Goal: Browse casually

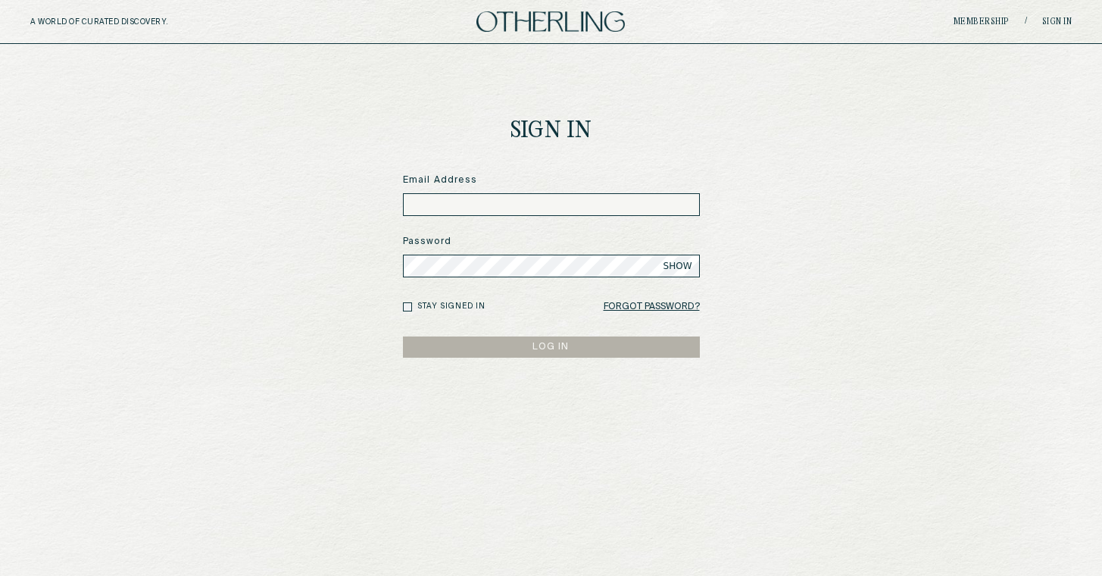
click at [470, 211] on input at bounding box center [551, 204] width 297 height 23
paste input "**********"
type input "**********"
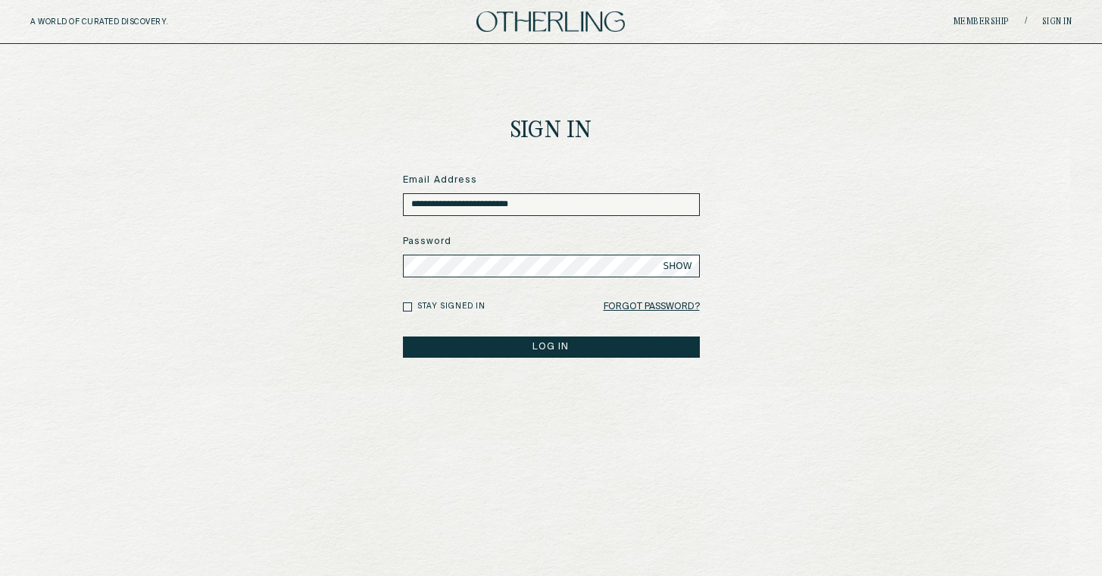
click at [470, 304] on label "Stay signed in" at bounding box center [451, 306] width 68 height 11
click at [459, 352] on button "LOG IN" at bounding box center [551, 346] width 297 height 21
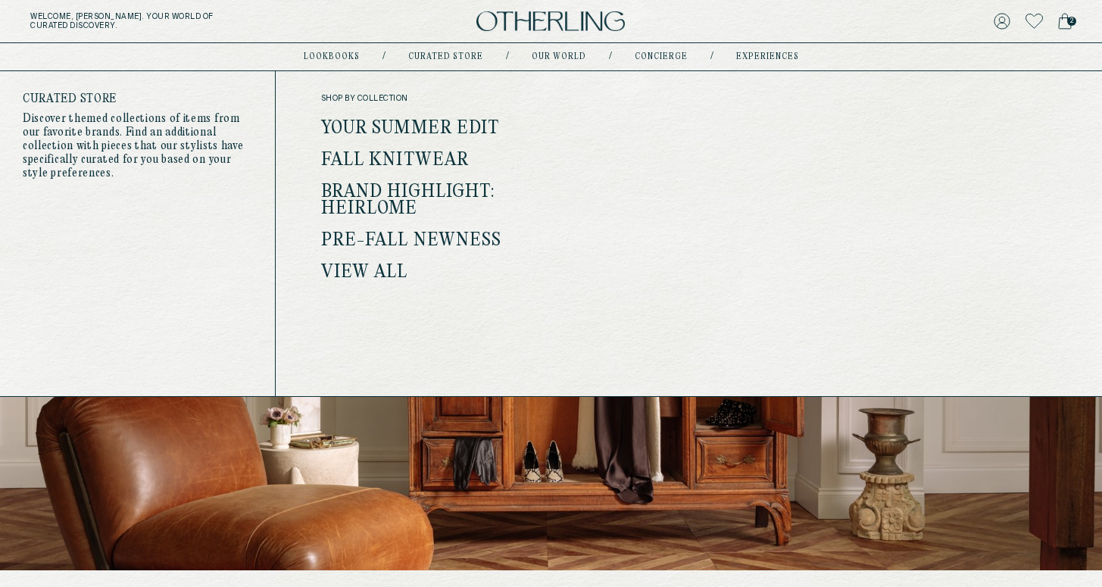
click at [442, 56] on link "Curated store" at bounding box center [445, 57] width 75 height 8
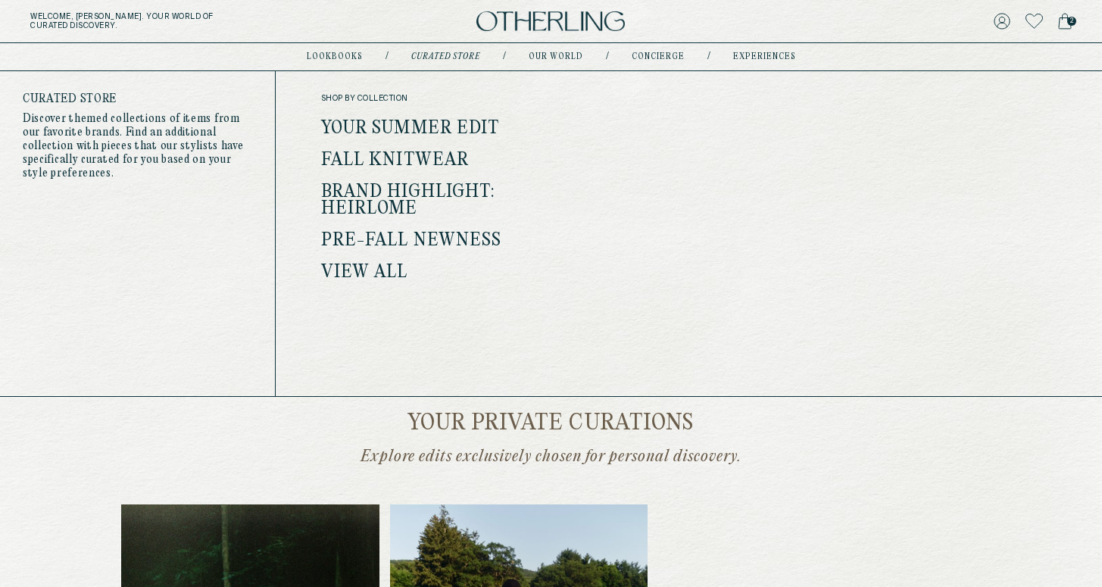
click at [391, 263] on link "View all" at bounding box center [364, 273] width 87 height 20
click at [371, 273] on link "View all" at bounding box center [364, 273] width 87 height 20
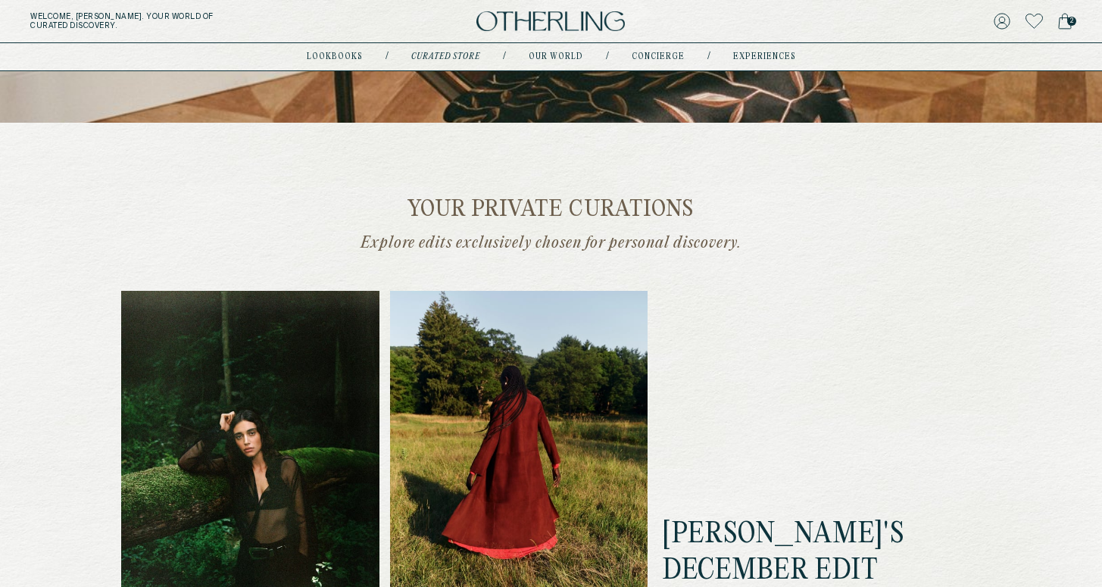
scroll to position [304, 0]
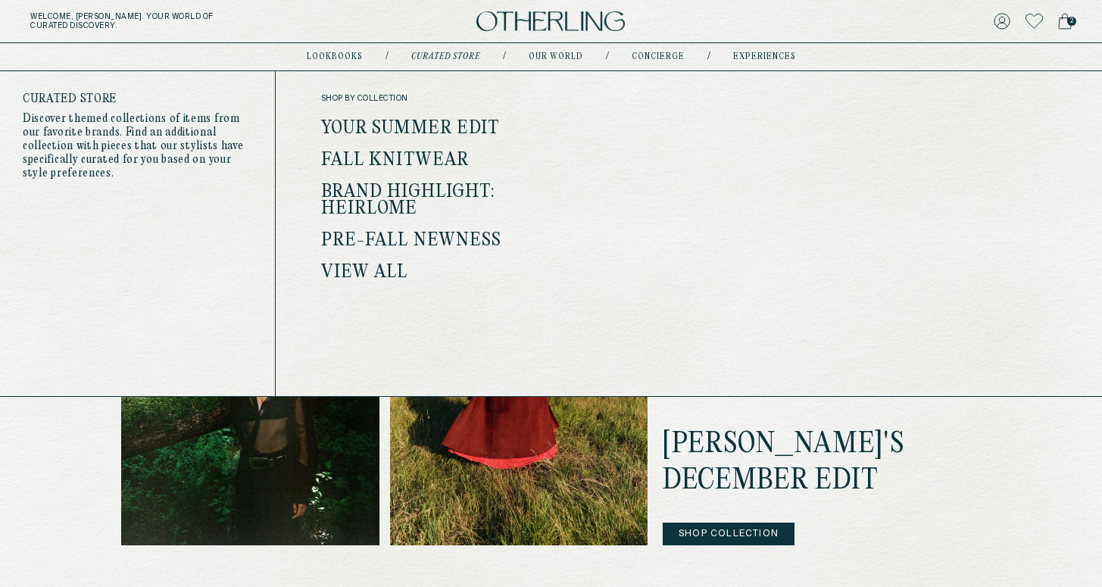
click at [441, 118] on div "shop by collection Your Summer Edit Fall Knitwear Brand Highlight: Heirlome Pre…" at bounding box center [447, 187] width 253 height 187
click at [441, 129] on link "Your Summer Edit" at bounding box center [410, 129] width 179 height 20
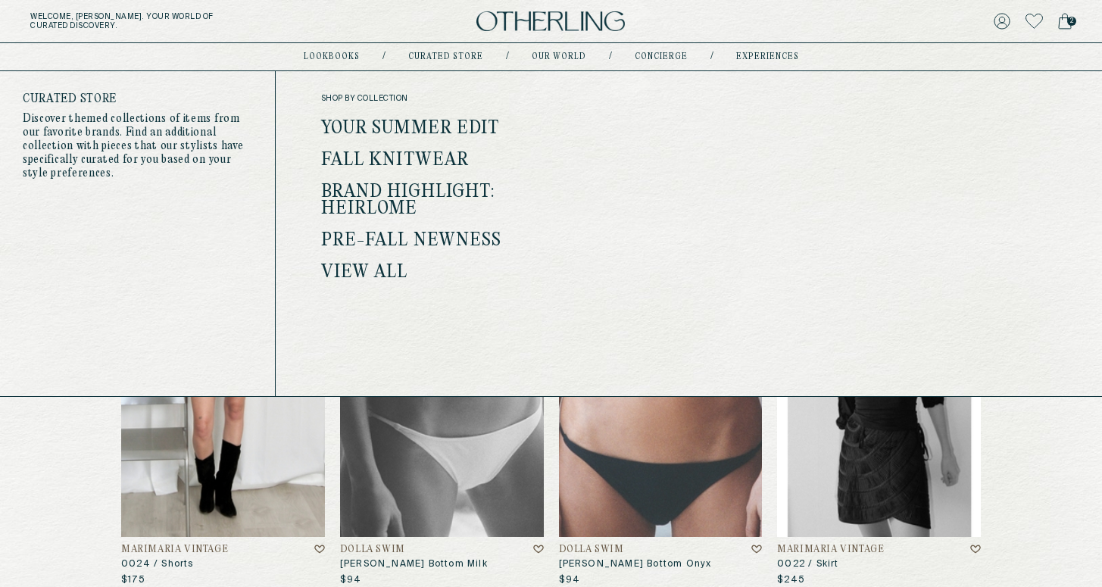
click at [408, 160] on link "Fall Knitwear" at bounding box center [395, 161] width 148 height 20
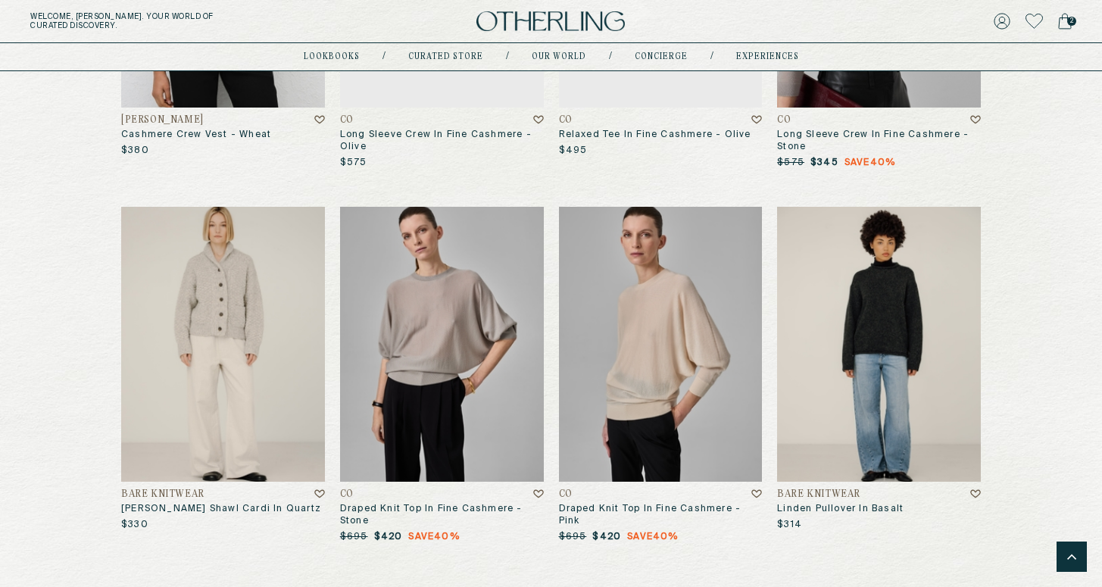
scroll to position [4362, 0]
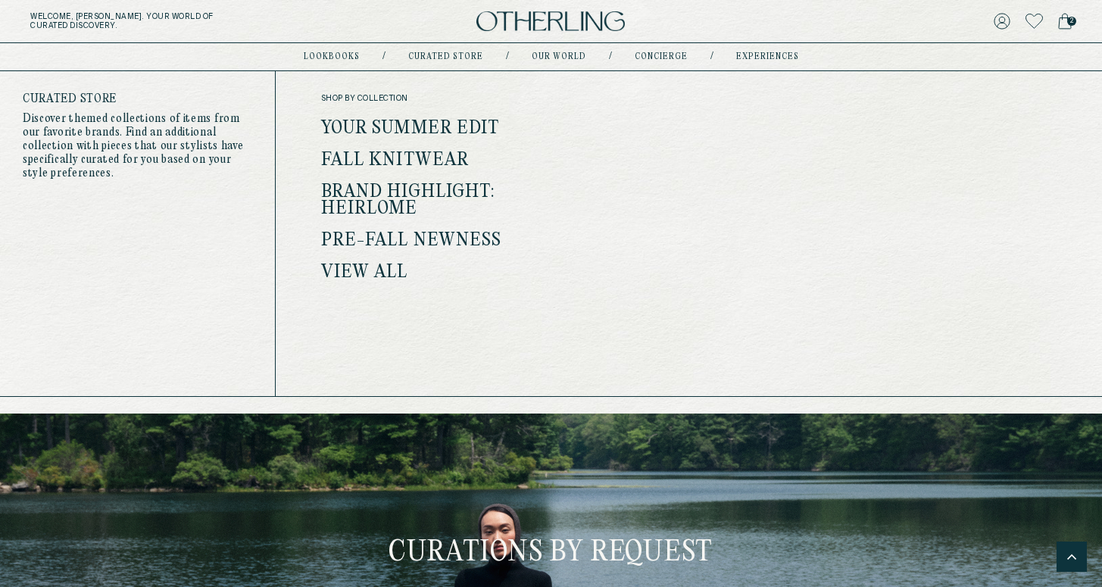
click at [389, 194] on link "Brand Highlight: Heirlome" at bounding box center [408, 201] width 174 height 36
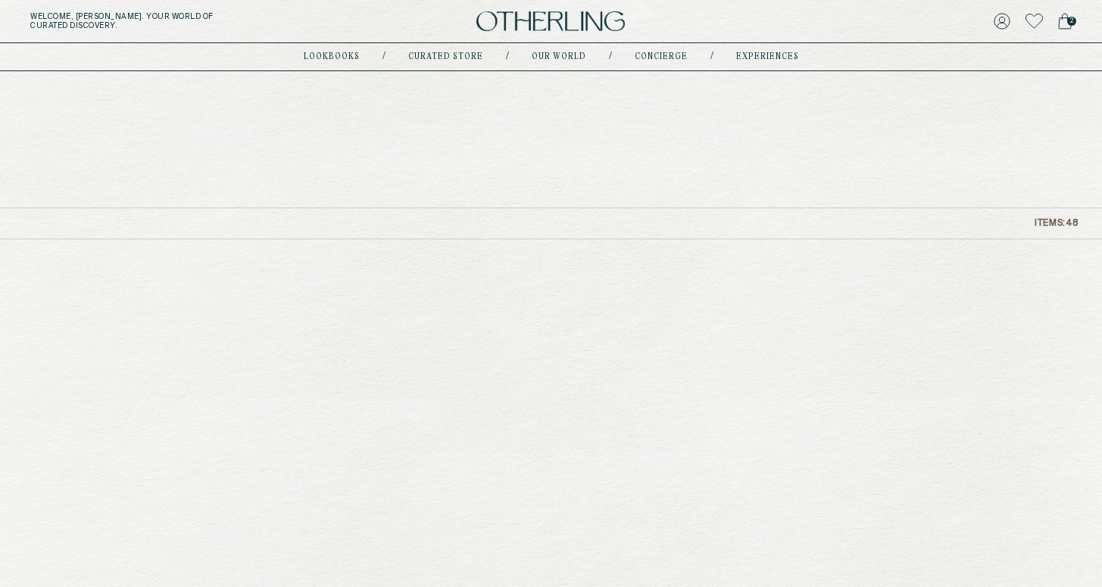
click at [467, 54] on link "Curated store" at bounding box center [445, 57] width 75 height 8
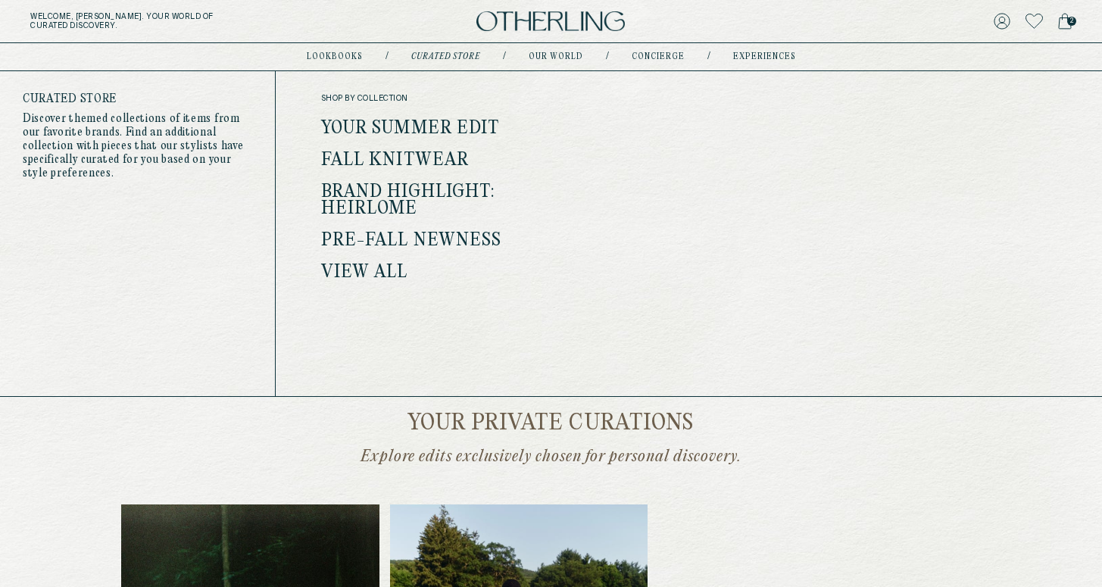
click at [390, 192] on link "Brand Highlight: Heirlome" at bounding box center [408, 201] width 174 height 36
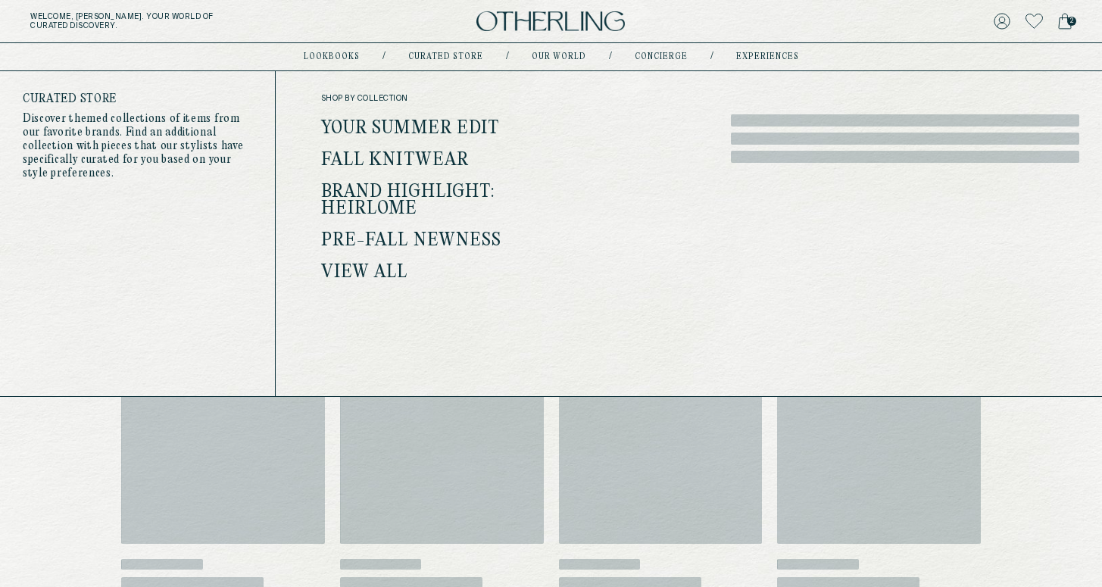
click at [394, 234] on link "Pre-Fall Newness" at bounding box center [411, 241] width 181 height 20
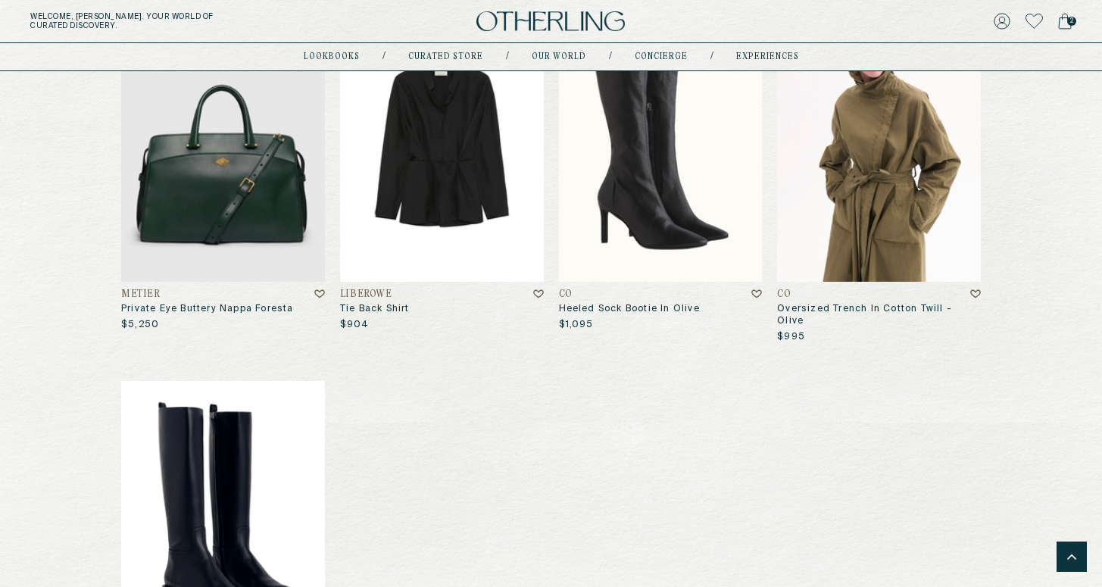
scroll to position [8049, 0]
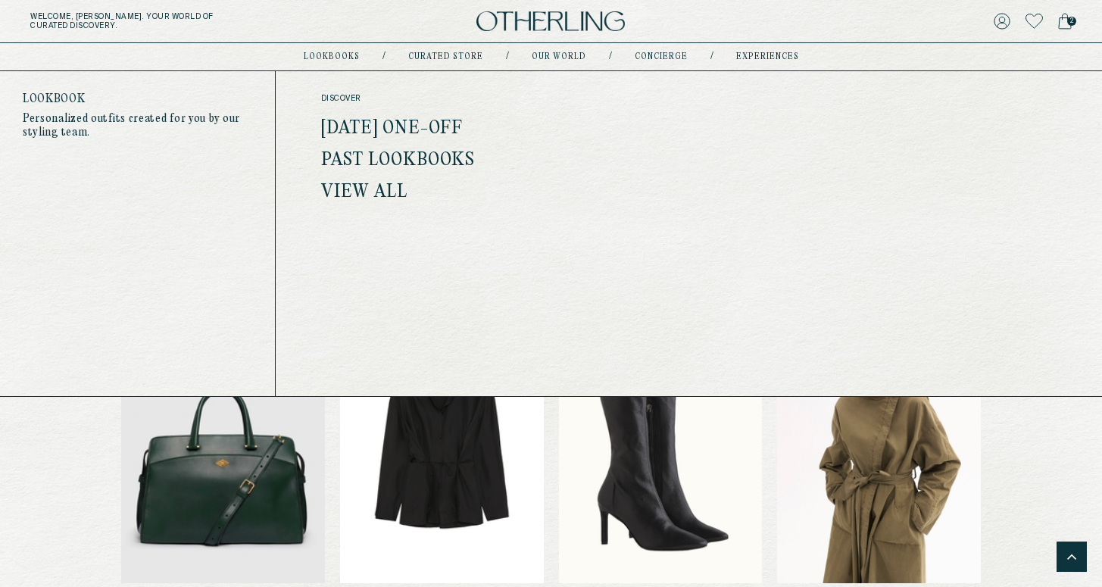
click at [389, 129] on link "[DATE] One-off" at bounding box center [392, 129] width 142 height 20
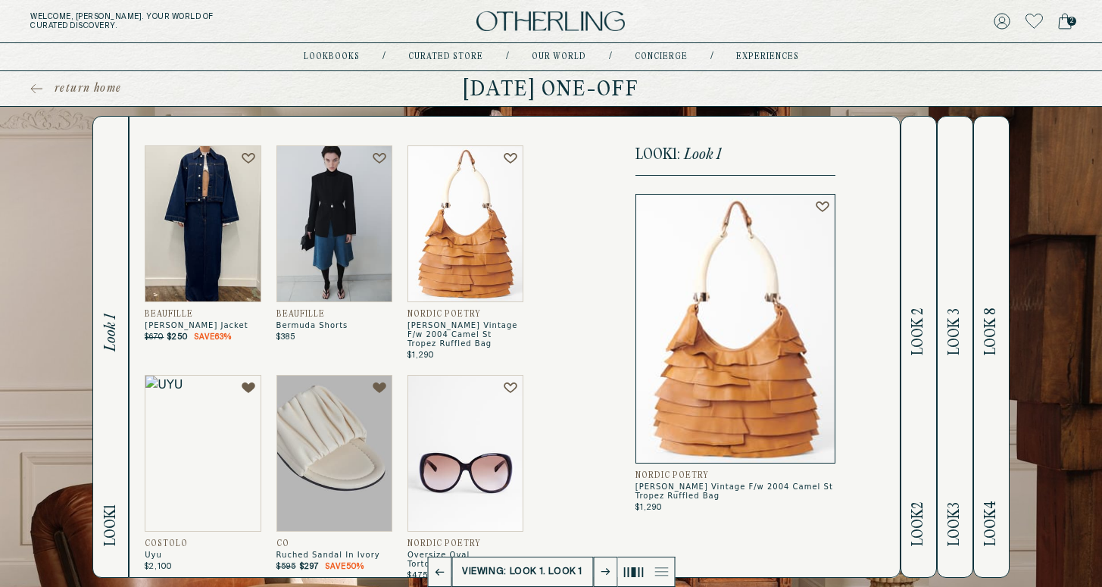
click at [921, 314] on span "Look 2" at bounding box center [918, 332] width 17 height 47
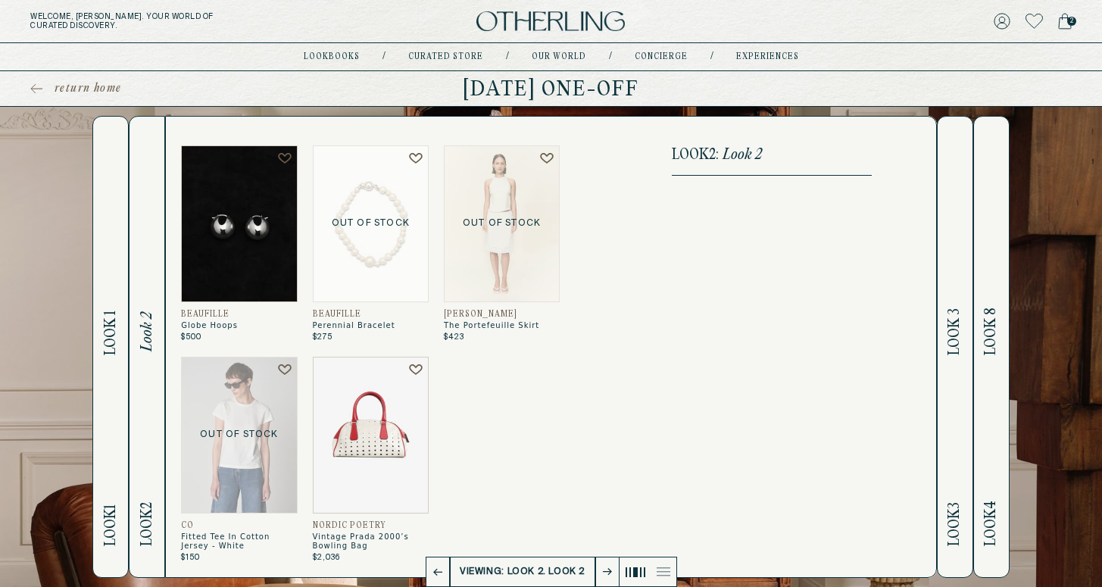
click at [963, 315] on span "Look 3" at bounding box center [954, 332] width 17 height 47
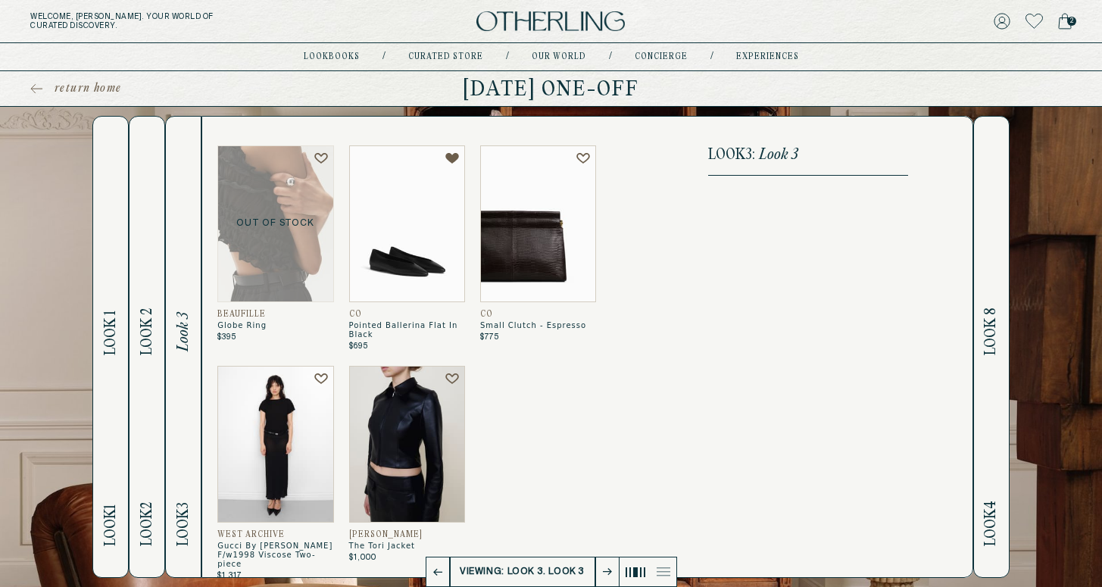
click at [991, 315] on span "Look 8" at bounding box center [990, 331] width 17 height 48
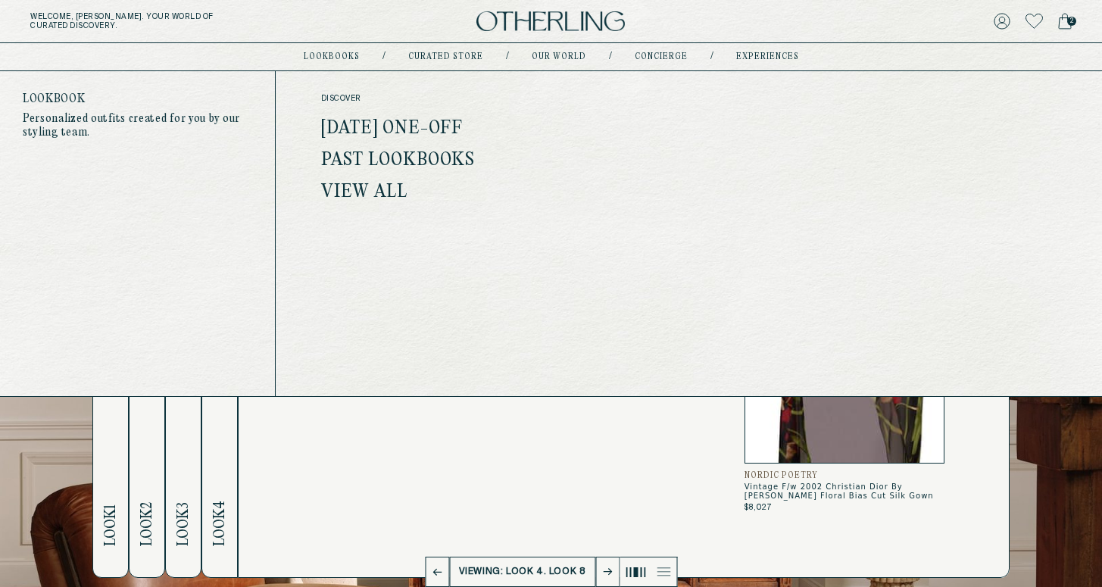
click at [374, 151] on link "Past Lookbooks" at bounding box center [398, 161] width 154 height 20
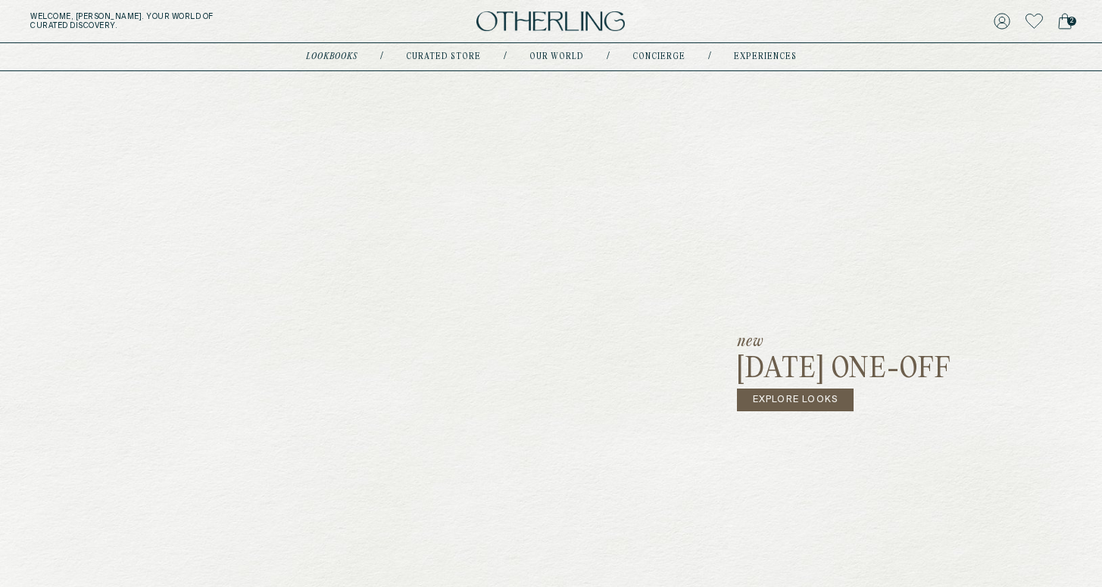
scroll to position [570, 0]
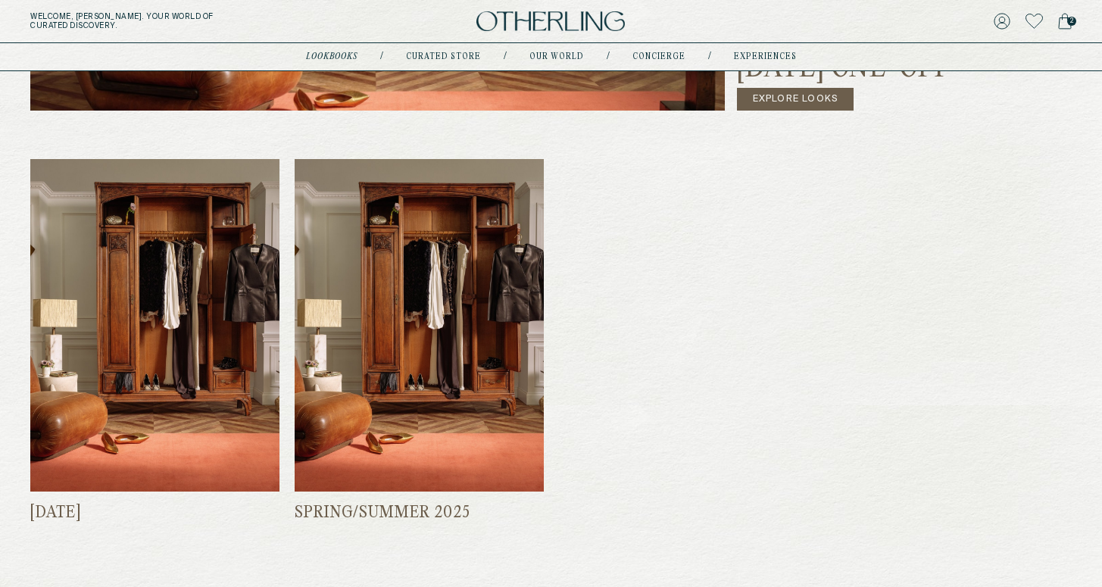
click at [172, 214] on img at bounding box center [154, 325] width 249 height 332
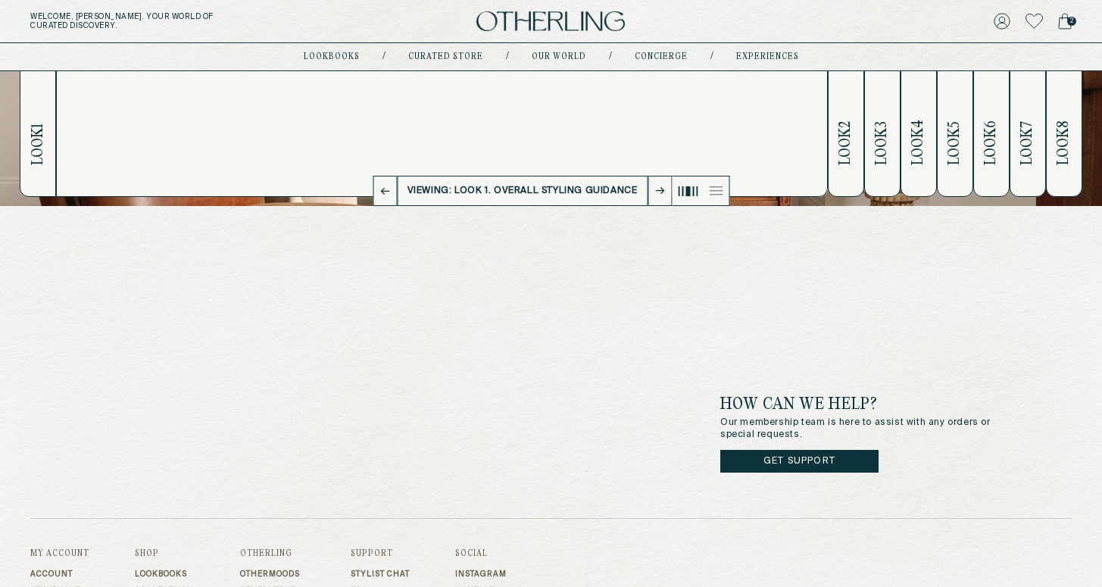
scroll to position [23, 0]
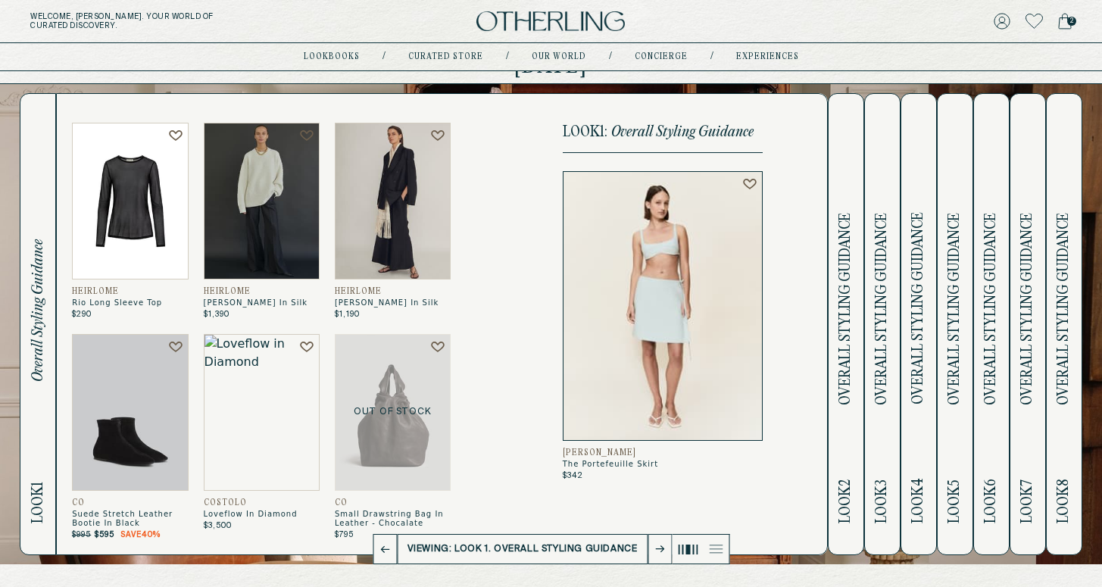
click at [844, 279] on span "Overall Styling Guidance" at bounding box center [845, 310] width 17 height 192
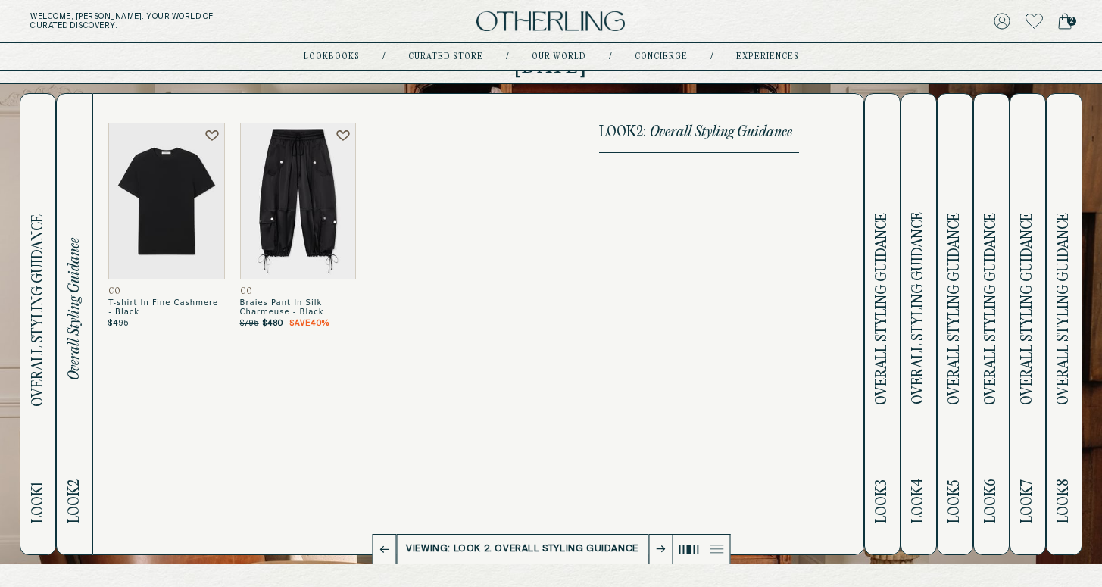
click at [886, 286] on span "Overall Styling Guidance" at bounding box center [881, 310] width 17 height 192
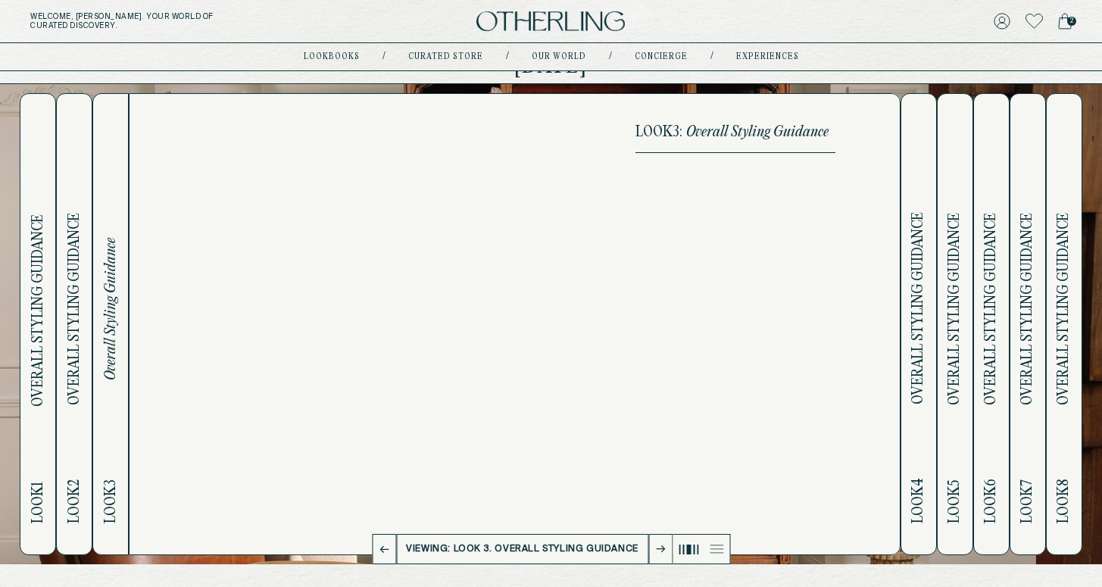
click at [913, 289] on span "Overall Styling Guidance" at bounding box center [918, 309] width 17 height 192
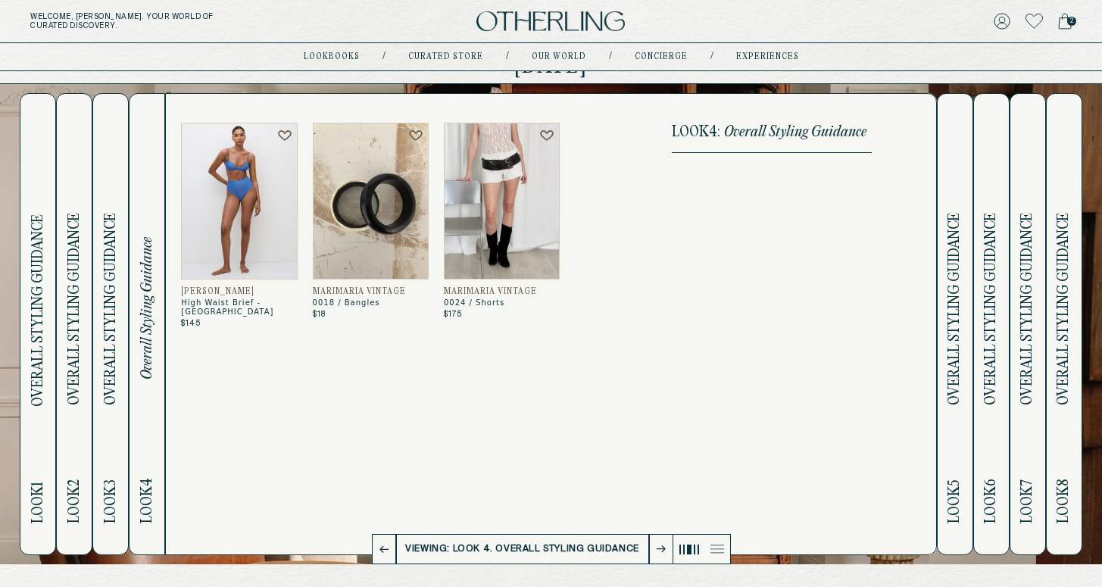
click at [949, 289] on button "Look 5 Overall Styling Guidance" at bounding box center [955, 324] width 36 height 462
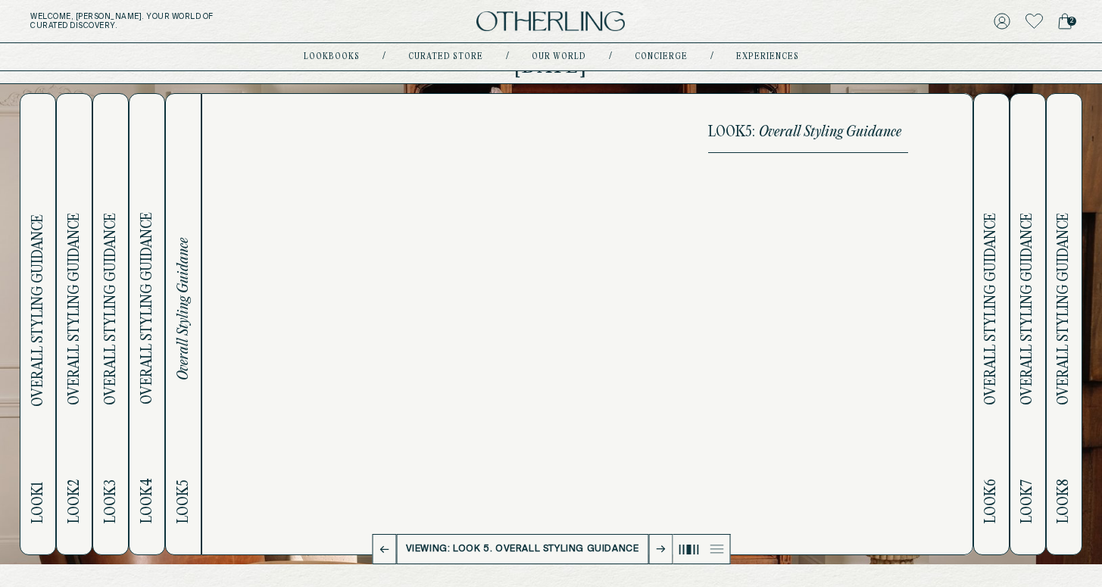
click at [996, 292] on span "Overall Styling Guidance" at bounding box center [990, 309] width 17 height 192
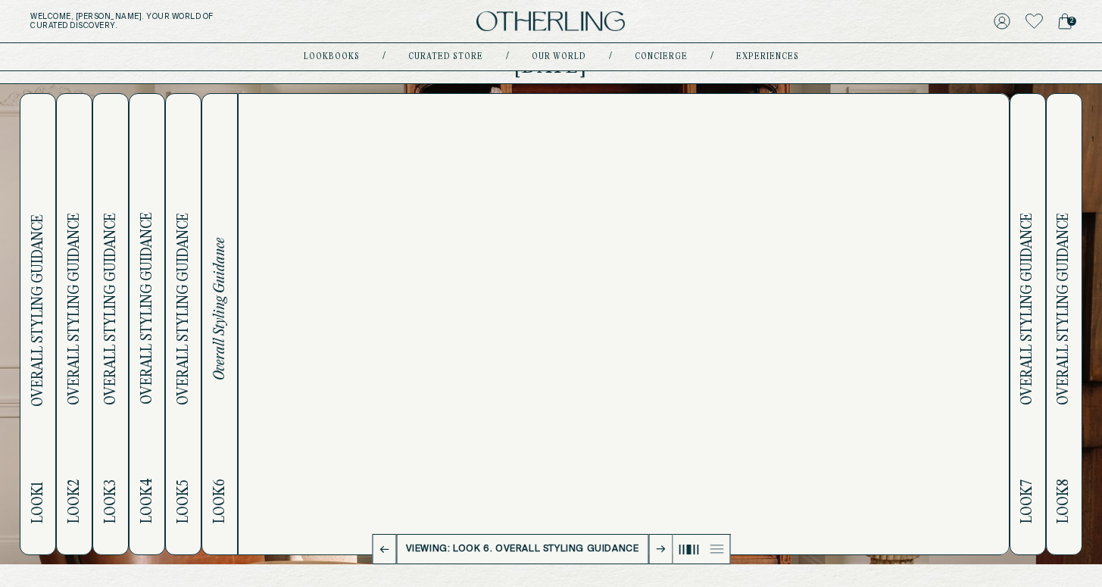
click at [1035, 298] on span "Overall Styling Guidance" at bounding box center [1027, 310] width 17 height 192
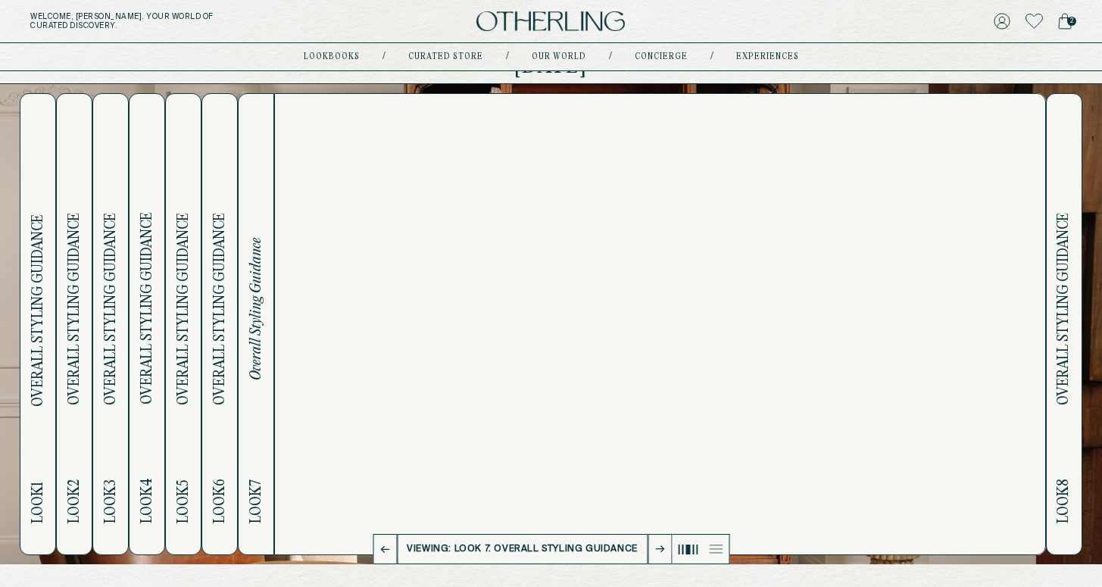
click at [1057, 298] on button "Look 8 Overall Styling Guidance" at bounding box center [1064, 324] width 36 height 462
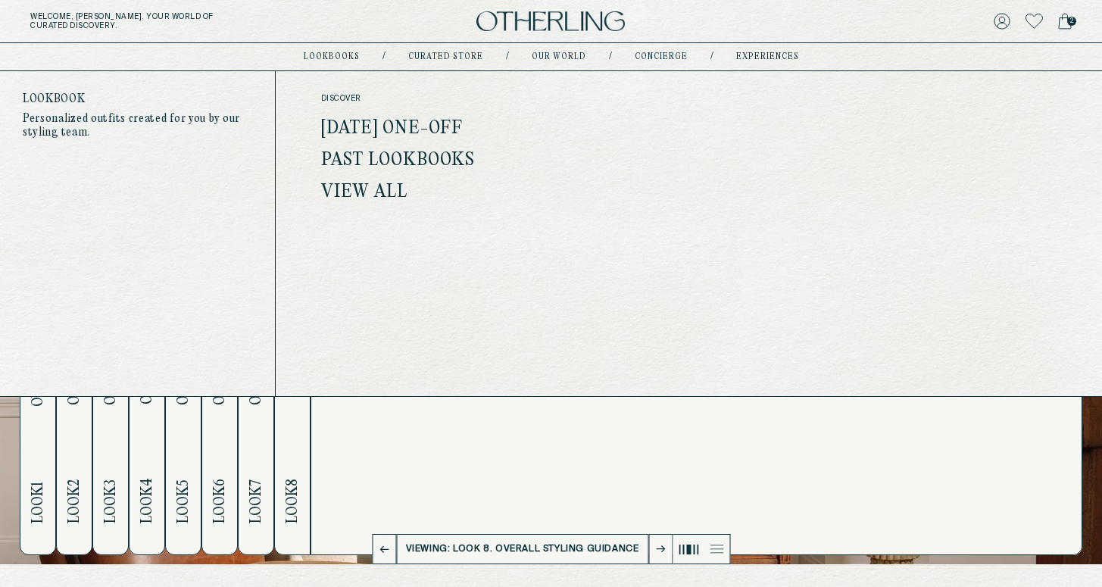
click at [367, 193] on link "View All" at bounding box center [364, 193] width 87 height 20
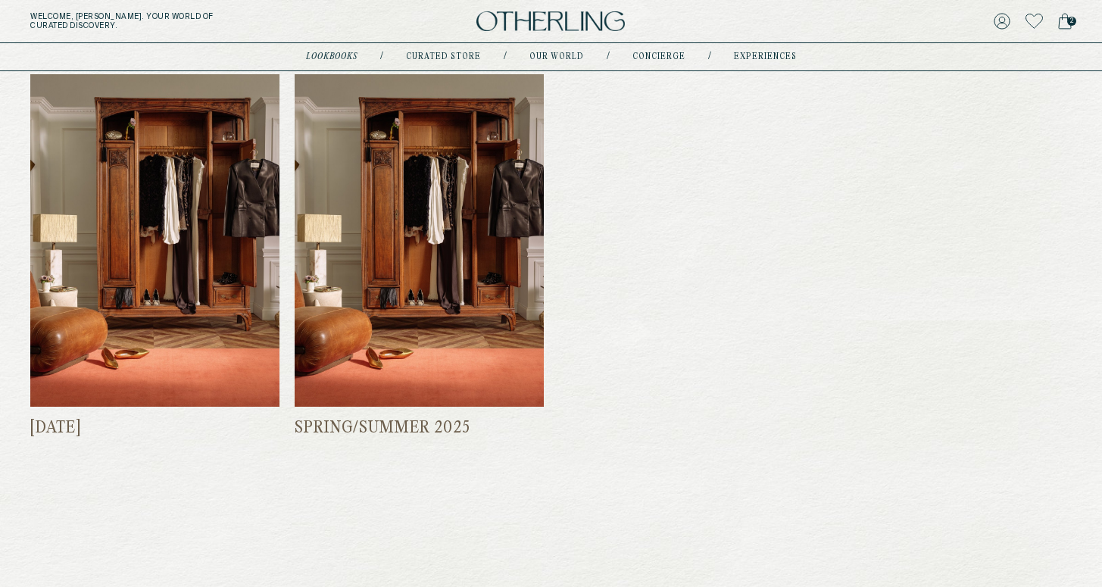
scroll to position [736, 0]
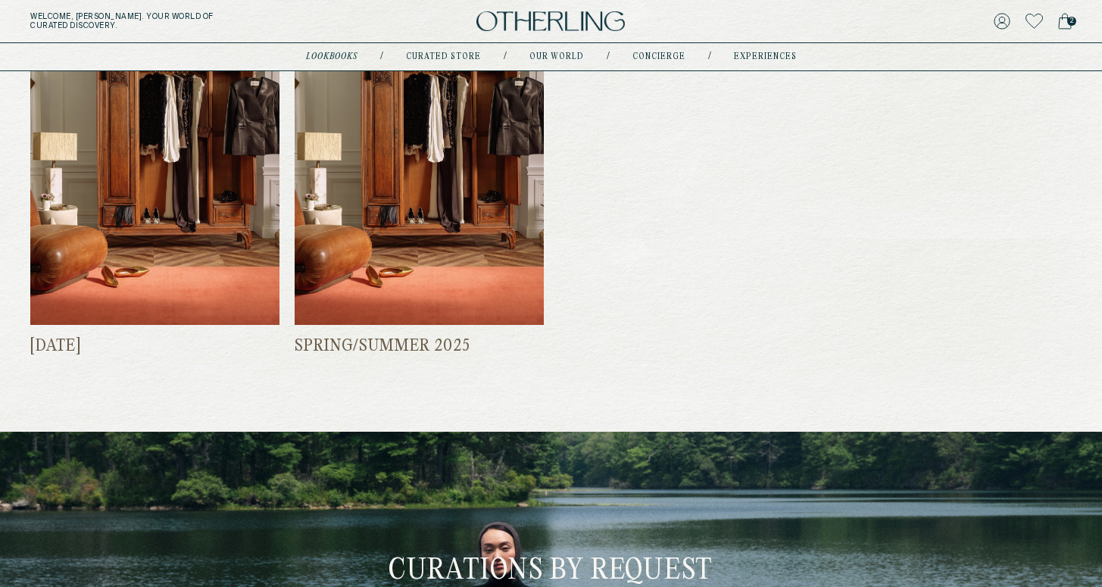
click at [467, 226] on img at bounding box center [419, 158] width 249 height 332
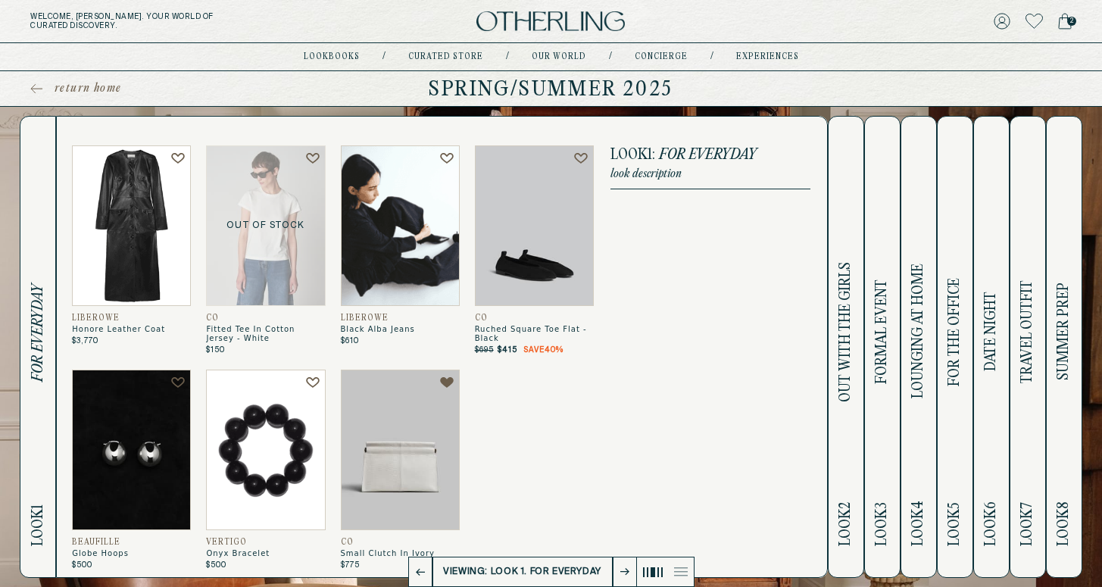
click at [850, 254] on h2 "Look 2 OUT WITH THE GIRLS" at bounding box center [845, 347] width 17 height 460
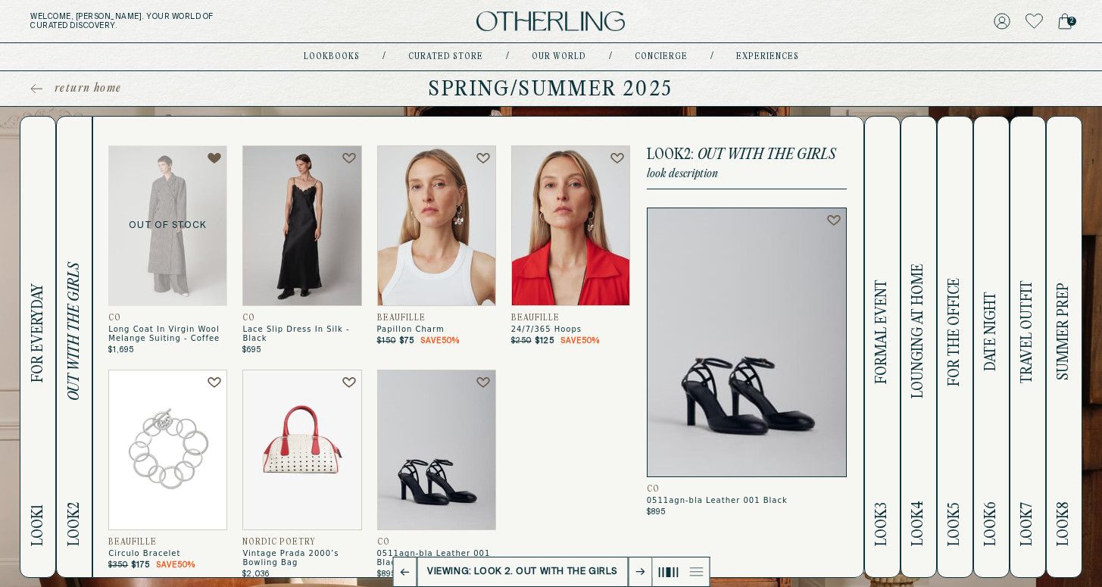
click at [891, 303] on span "FORMAL EVENT" at bounding box center [881, 332] width 17 height 105
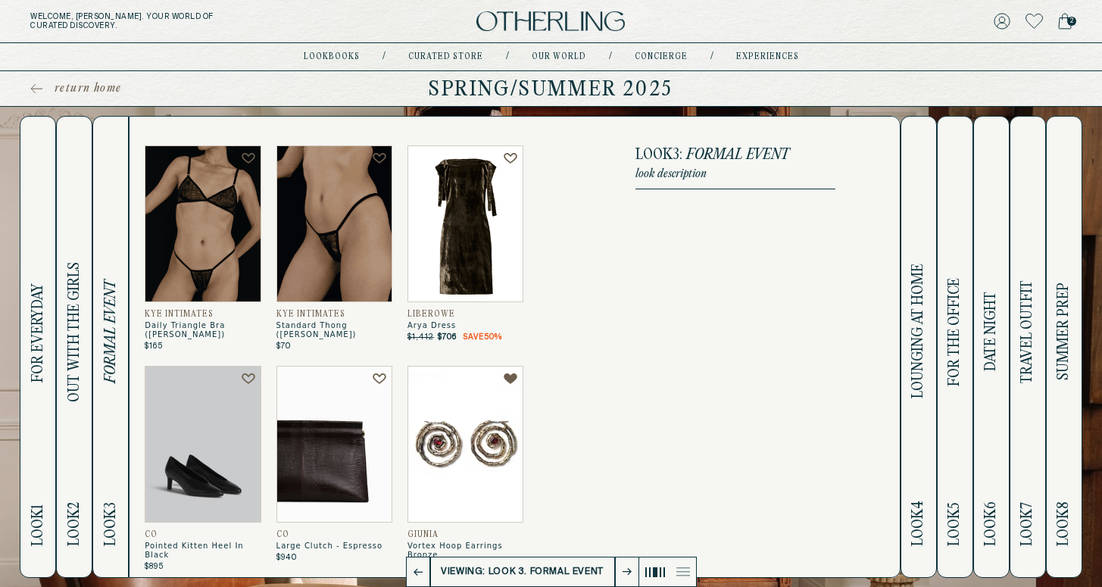
click at [913, 308] on button "Look 4 LOUNGING AT HOME" at bounding box center [919, 347] width 36 height 462
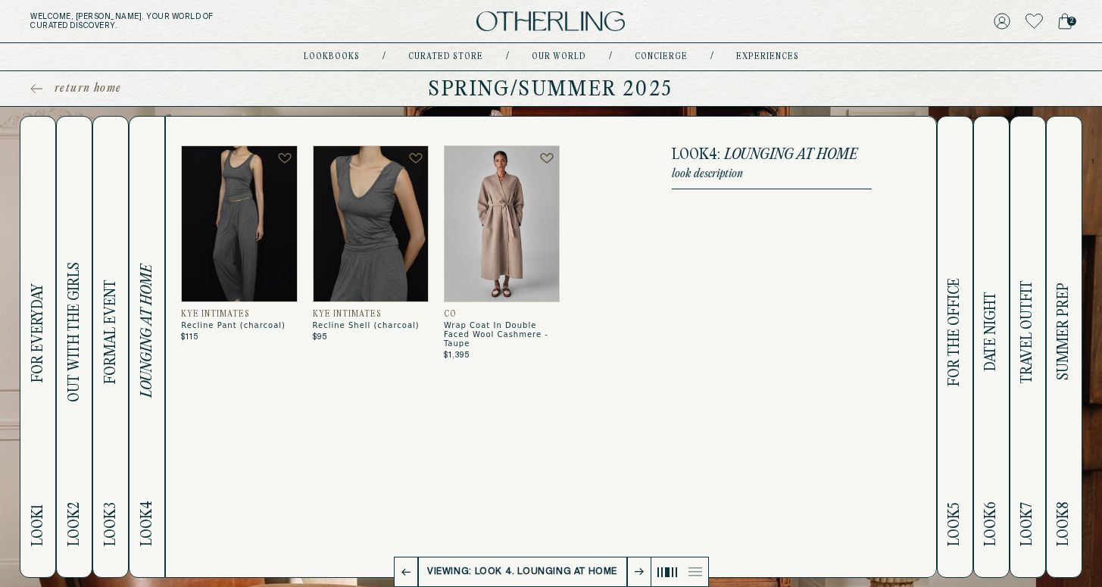
click at [963, 310] on span "FOR THE OFFICE" at bounding box center [954, 332] width 17 height 108
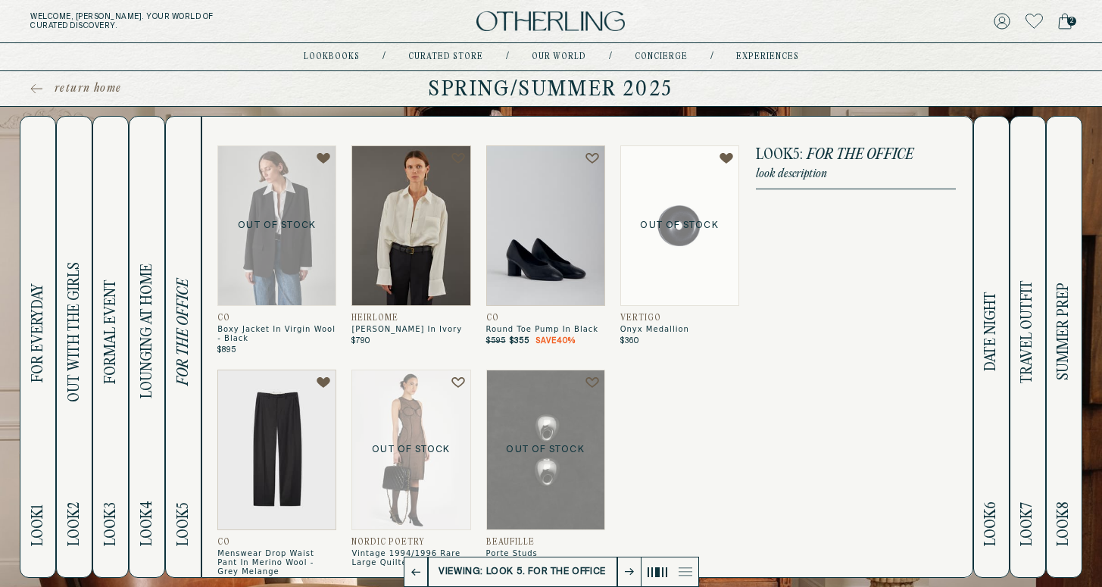
click at [991, 314] on span "DATE NIGHT" at bounding box center [990, 332] width 17 height 80
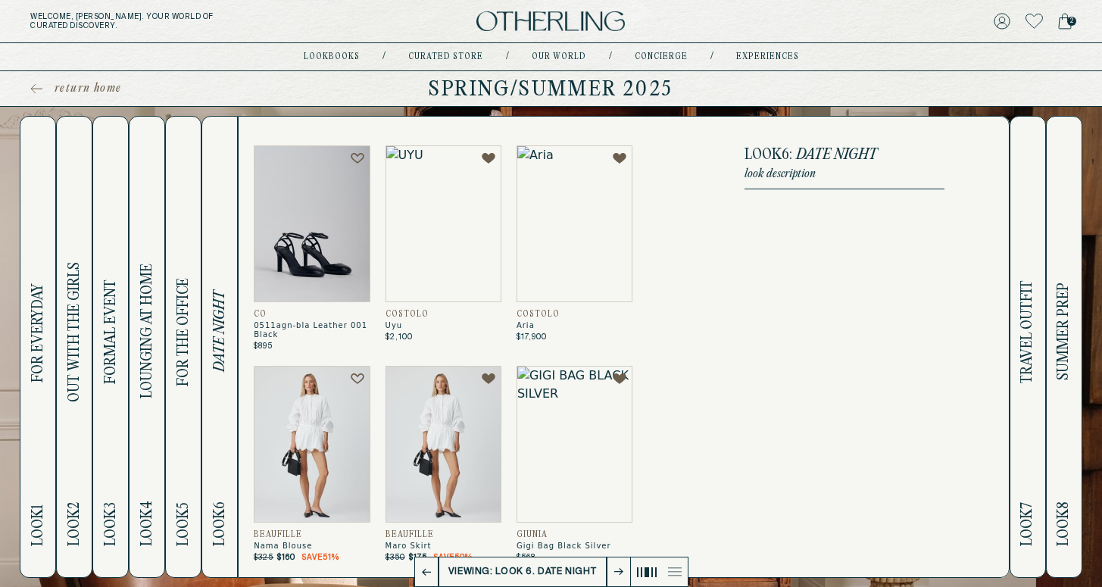
click at [1025, 312] on span "TRAVEL OUTFIT" at bounding box center [1027, 332] width 17 height 103
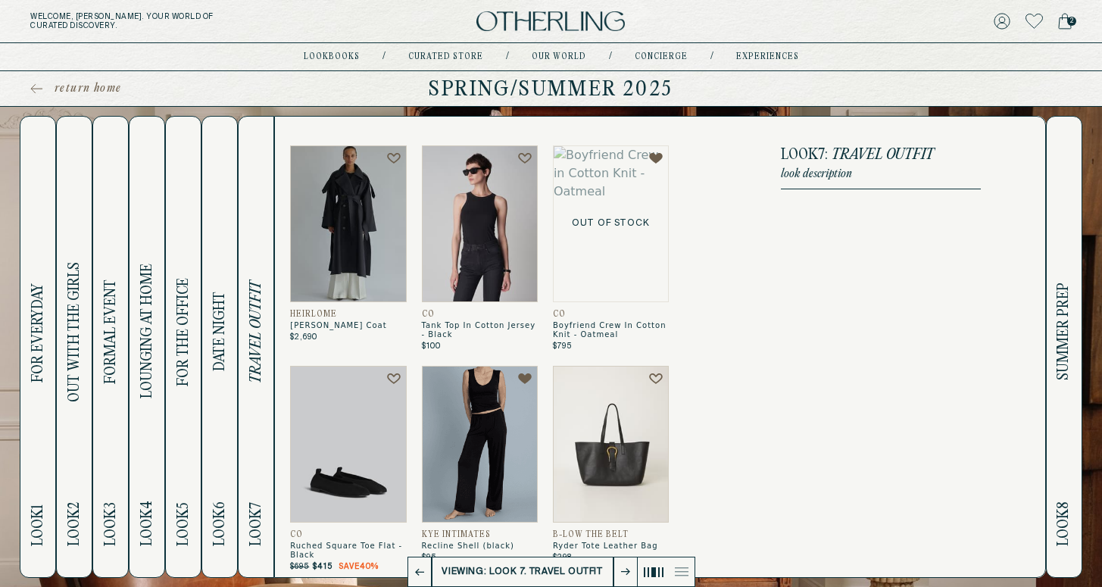
click at [1063, 312] on span "SUMMER PREP" at bounding box center [1063, 332] width 17 height 98
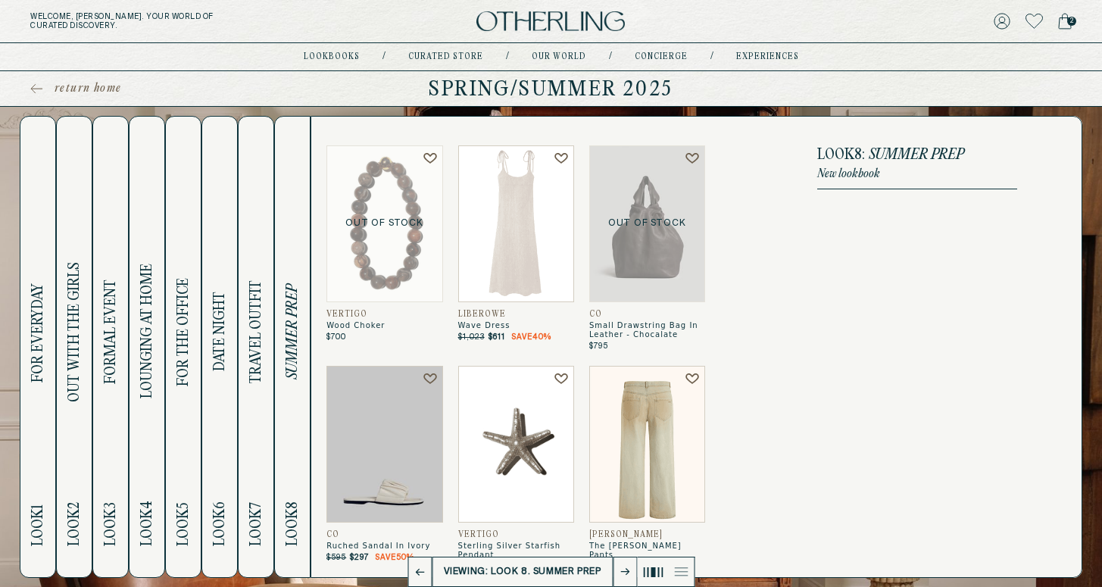
click at [393, 406] on img at bounding box center [384, 444] width 116 height 157
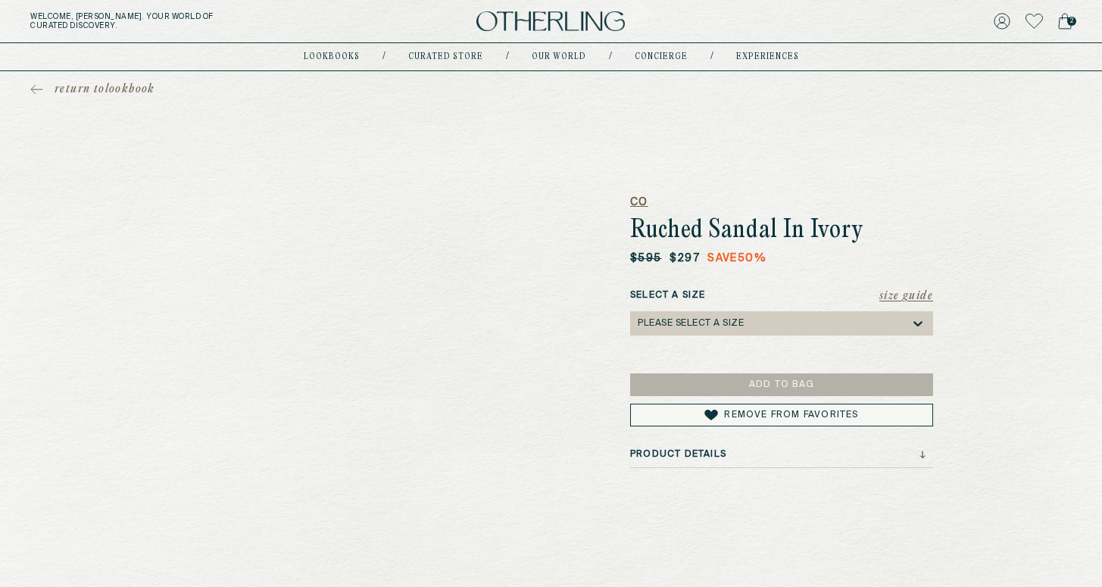
click at [635, 203] on h5 "CO" at bounding box center [781, 202] width 303 height 15
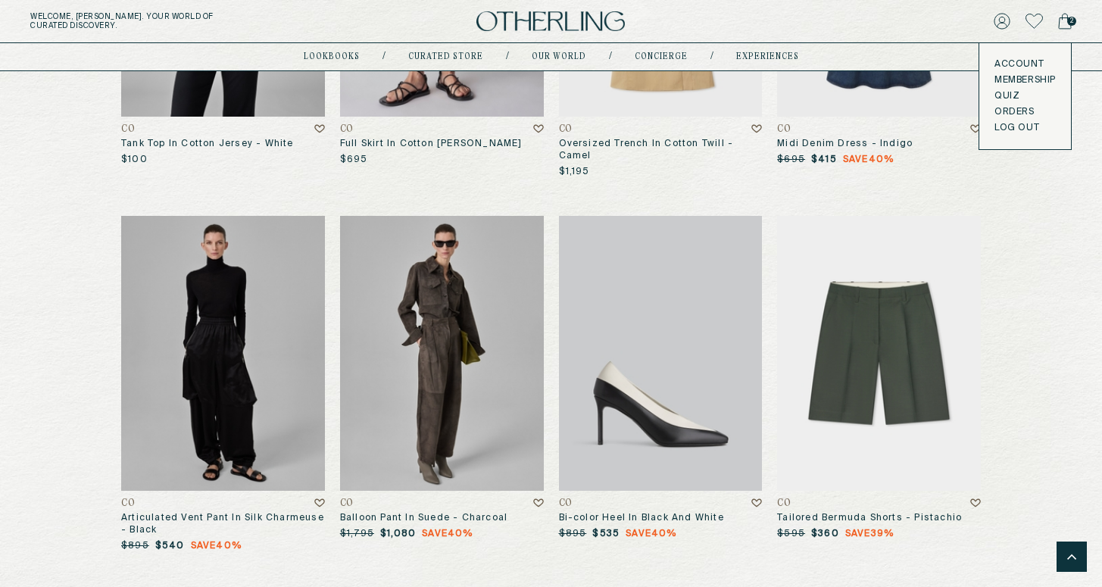
scroll to position [7604, 0]
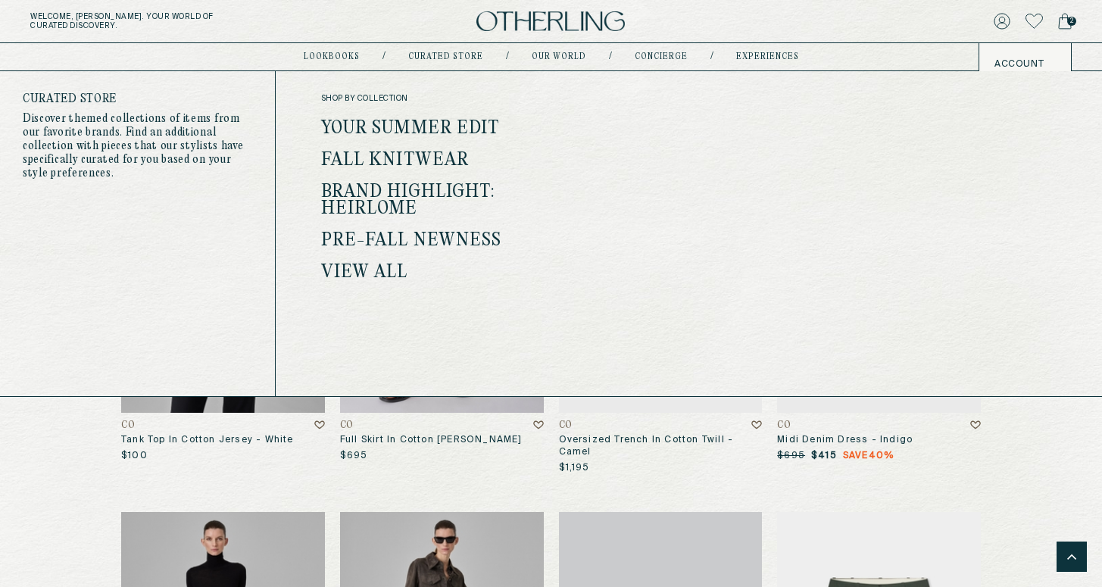
click at [375, 193] on link "Brand Highlight: Heirlome" at bounding box center [408, 201] width 174 height 36
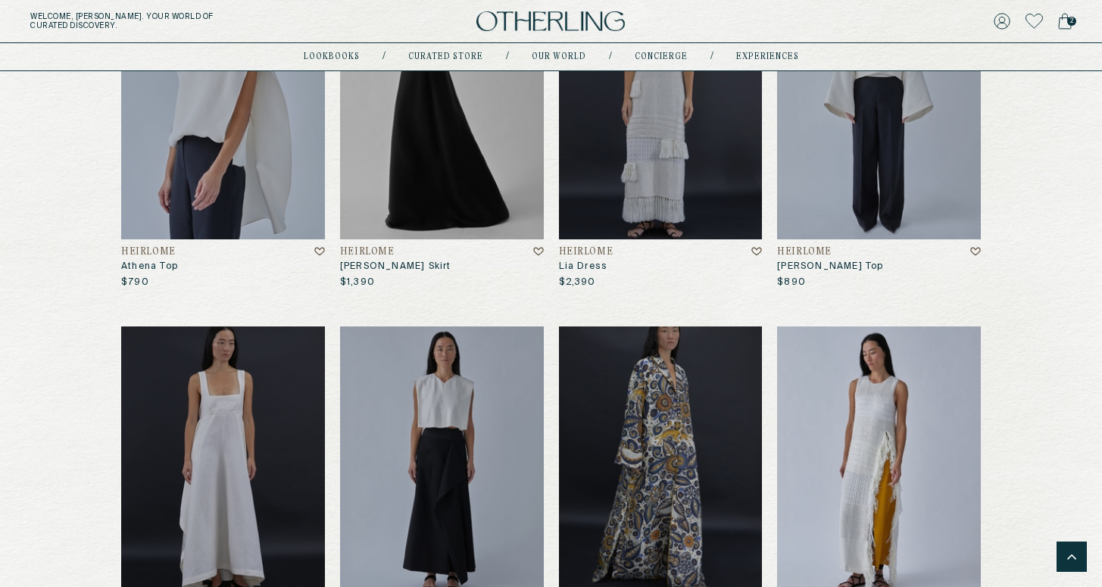
scroll to position [2749, 0]
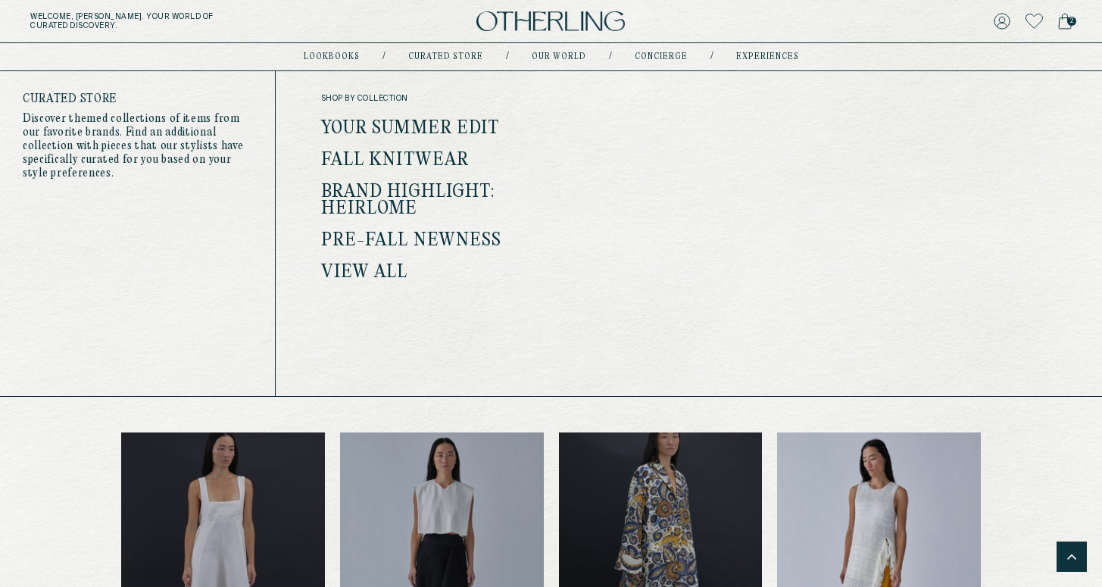
click at [358, 274] on link "View all" at bounding box center [364, 273] width 87 height 20
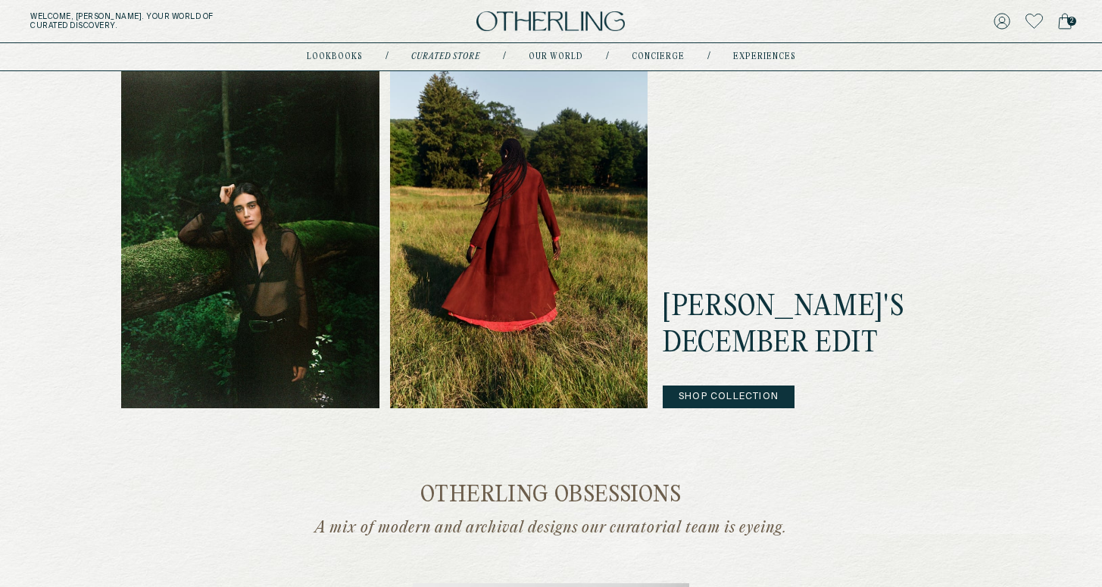
scroll to position [441, 0]
click at [711, 337] on h2 "[PERSON_NAME]'s December Edit" at bounding box center [822, 326] width 318 height 72
click at [690, 395] on button "Shop Collection" at bounding box center [729, 397] width 132 height 23
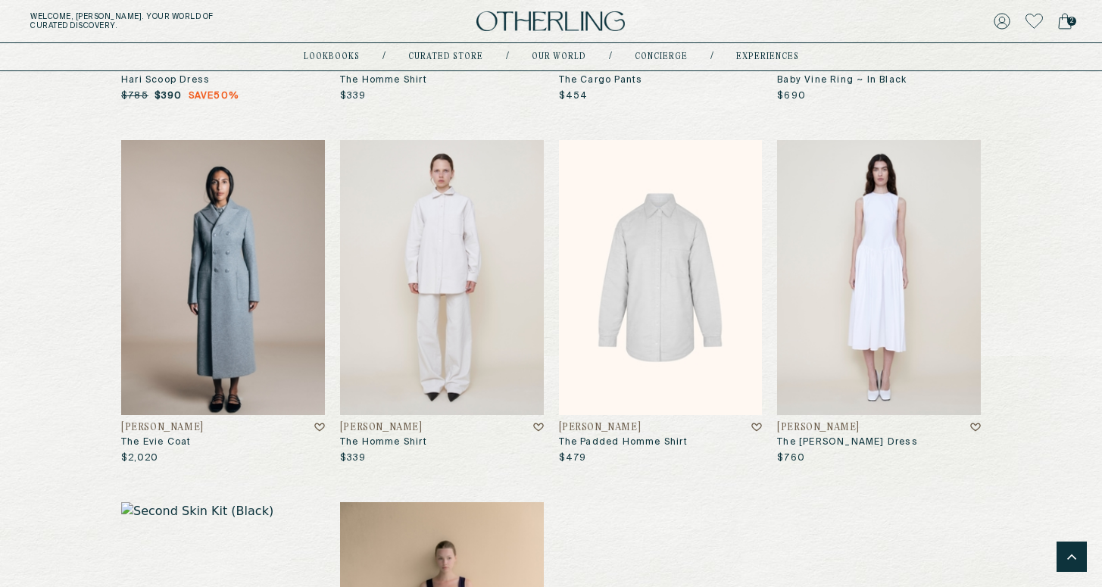
scroll to position [1379, 0]
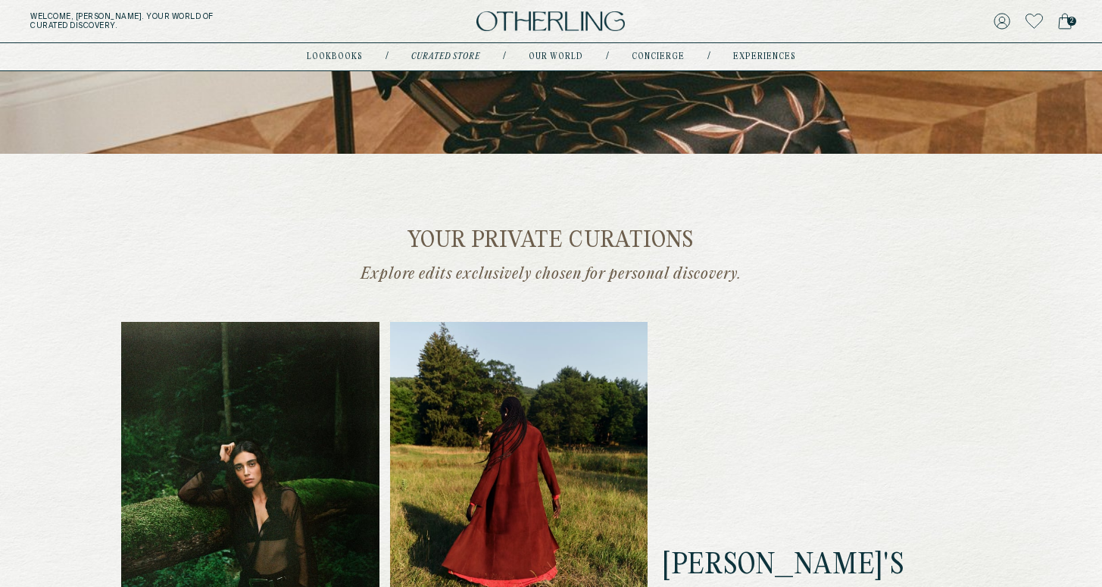
scroll to position [470, 0]
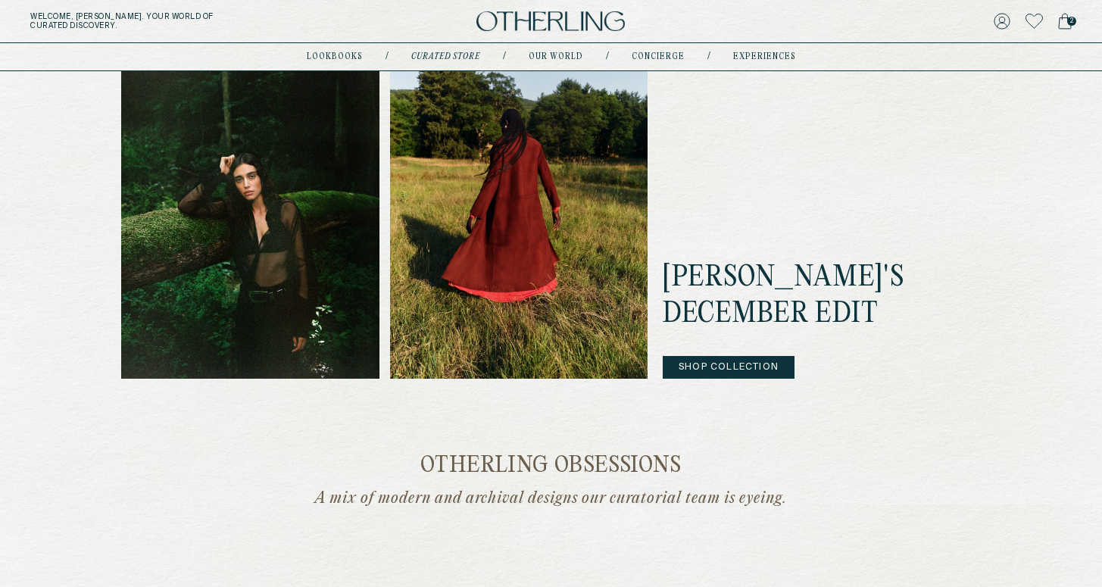
click at [394, 316] on img at bounding box center [519, 206] width 258 height 345
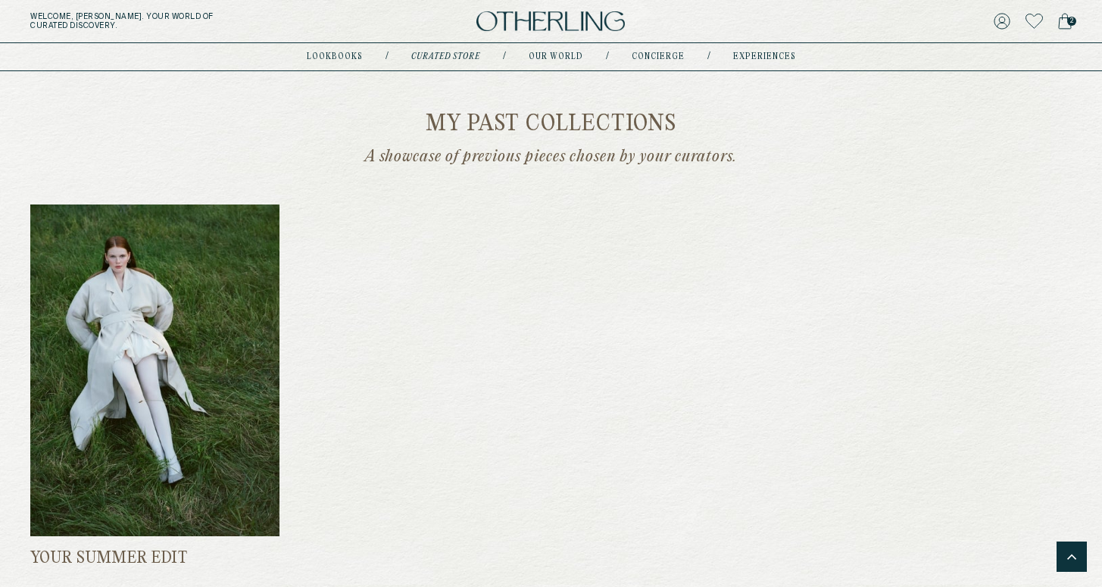
scroll to position [1453, 0]
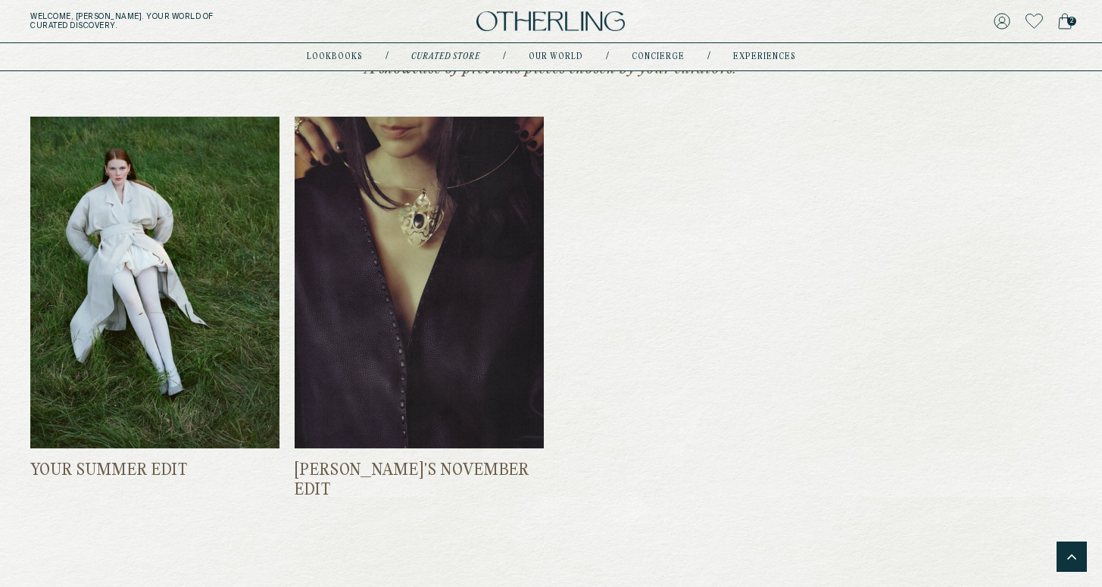
click at [221, 330] on img at bounding box center [154, 282] width 249 height 331
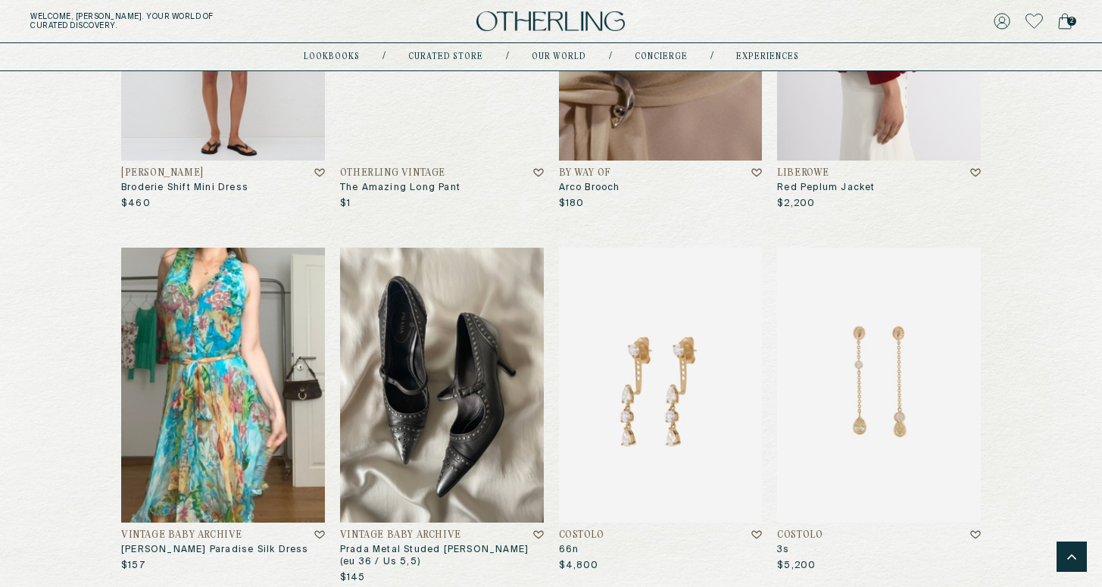
scroll to position [863, 0]
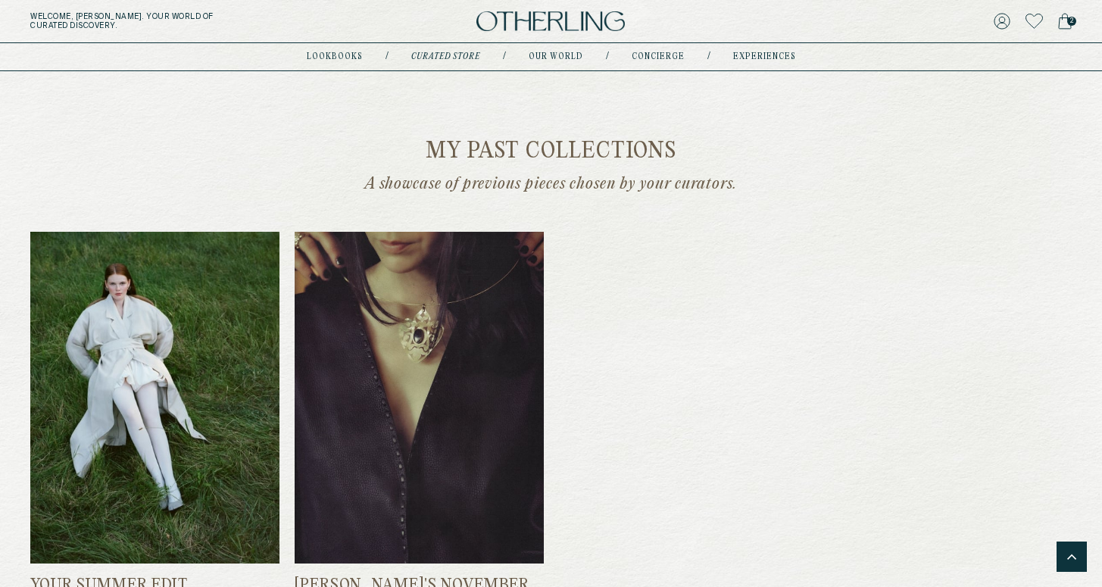
scroll to position [1567, 0]
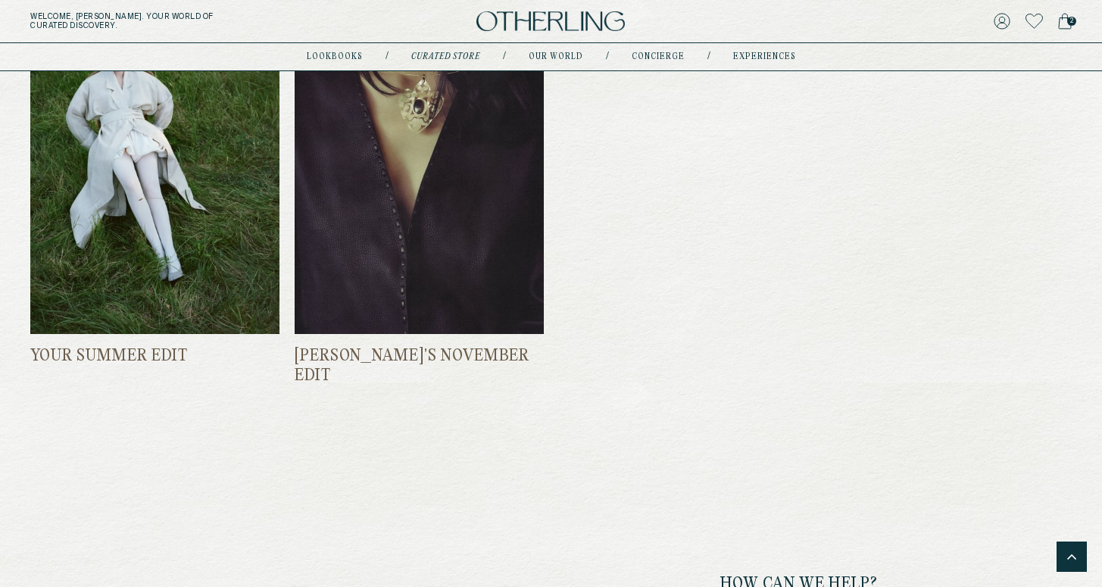
click at [389, 244] on img at bounding box center [419, 167] width 249 height 331
